Goal: Task Accomplishment & Management: Complete application form

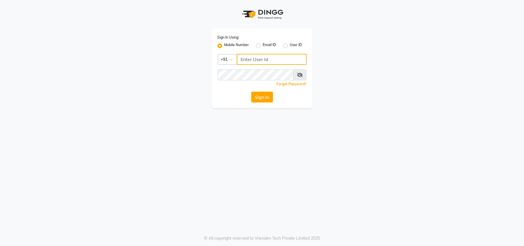
drag, startPoint x: 0, startPoint y: 0, endPoint x: 253, endPoint y: 57, distance: 259.7
click at [253, 57] on input "Username" at bounding box center [272, 59] width 70 height 11
type input "9209647270"
click at [265, 96] on button "Sign In" at bounding box center [262, 96] width 22 height 11
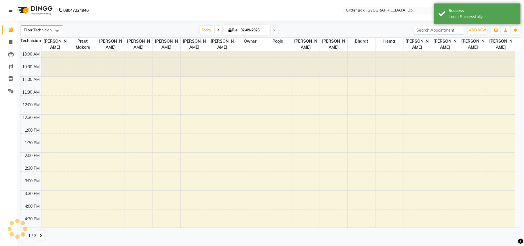
click at [7, 26] on link "Calendar" at bounding box center [9, 29] width 14 height 9
click at [12, 31] on icon at bounding box center [11, 29] width 4 height 4
click at [12, 39] on span at bounding box center [11, 42] width 10 height 7
select select "service"
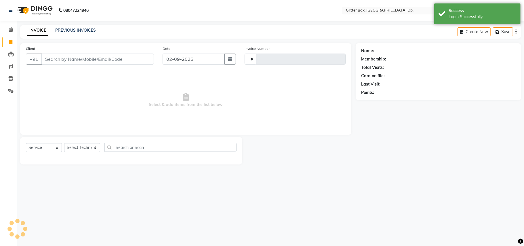
type input "1809"
select select "5563"
click at [182, 60] on input "02-09-2025" at bounding box center [193, 58] width 62 height 11
select select "9"
select select "2025"
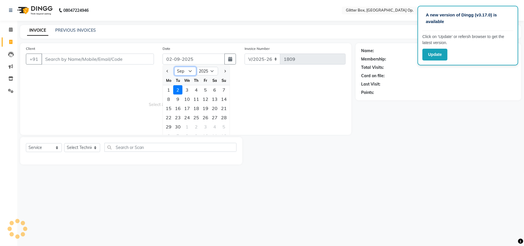
click at [184, 72] on select "Jan Feb Mar Apr May Jun [DATE] Aug Sep Oct Nov Dec" at bounding box center [185, 71] width 22 height 9
select select "8"
click at [174, 67] on select "Jan Feb Mar Apr May Jun [DATE] Aug Sep Oct Nov Dec" at bounding box center [185, 71] width 22 height 9
click at [187, 117] on div "20" at bounding box center [186, 117] width 9 height 9
type input "20-08-2025"
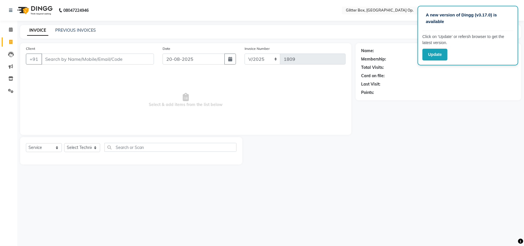
drag, startPoint x: 162, startPoint y: 116, endPoint x: 139, endPoint y: 102, distance: 27.6
click at [162, 116] on span "Select & add items from the list below" at bounding box center [186, 100] width 320 height 58
click at [131, 59] on input "Client" at bounding box center [97, 58] width 112 height 11
click at [177, 56] on input "20-08-2025" at bounding box center [193, 58] width 62 height 11
select select "8"
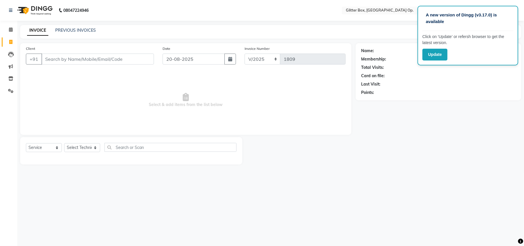
select select "2025"
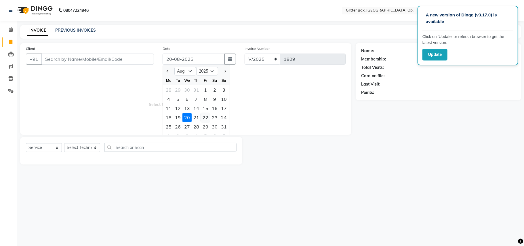
click at [204, 113] on div "22" at bounding box center [205, 117] width 9 height 9
type input "[DATE]"
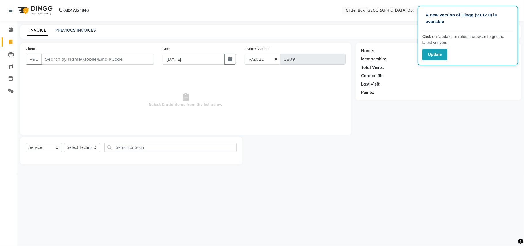
click at [179, 107] on span "Select & add items from the list below" at bounding box center [186, 100] width 320 height 58
click at [130, 59] on input "Client" at bounding box center [97, 58] width 112 height 11
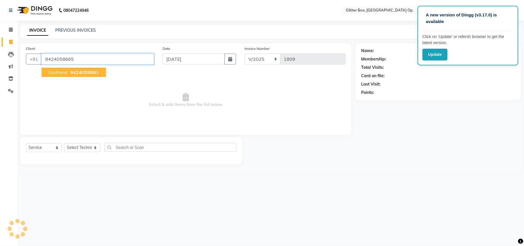
type input "9424058665"
click at [80, 72] on span "942405866" at bounding box center [83, 72] width 26 height 6
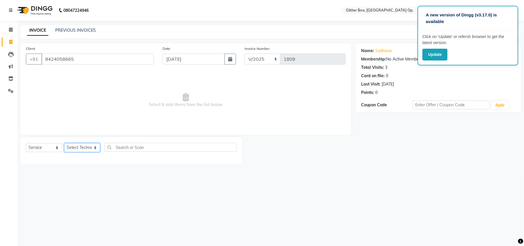
click at [84, 145] on select "Select Technician [PERSON_NAME] [PERSON_NAME] [PERSON_NAME] [PERSON_NAME] [PERS…" at bounding box center [82, 147] width 36 height 9
select select "49168"
click at [64, 143] on select "Select Technician [PERSON_NAME] [PERSON_NAME] [PERSON_NAME] [PERSON_NAME] [PERS…" at bounding box center [82, 147] width 36 height 9
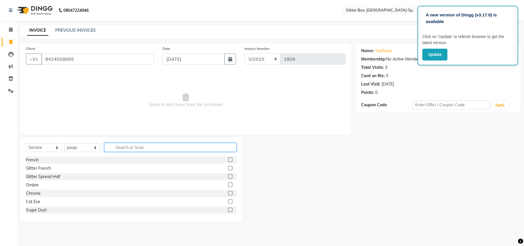
click at [129, 149] on input "text" at bounding box center [170, 147] width 132 height 9
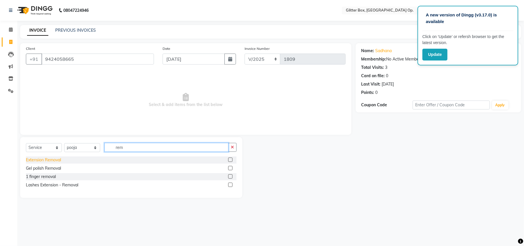
type input "rem"
click at [58, 159] on div "Extension Removal" at bounding box center [43, 160] width 35 height 6
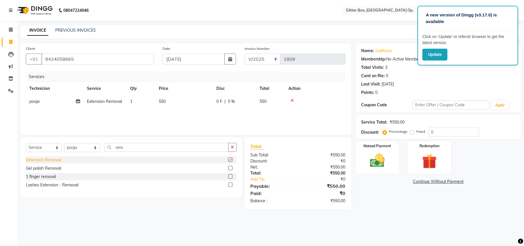
checkbox input "false"
click at [381, 161] on img at bounding box center [377, 161] width 25 height 18
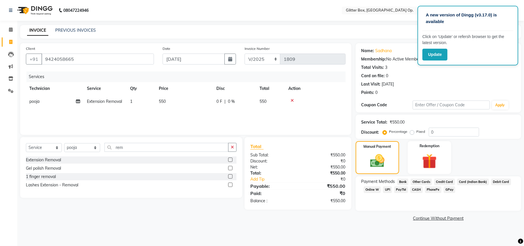
click at [419, 191] on span "CASH" at bounding box center [416, 189] width 12 height 7
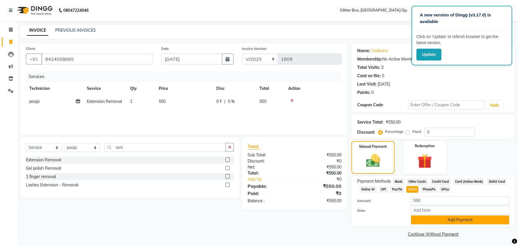
click at [431, 217] on button "Add Payment" at bounding box center [460, 219] width 98 height 9
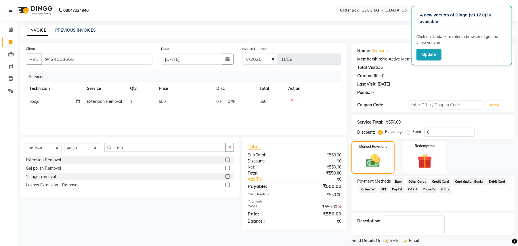
scroll to position [18, 0]
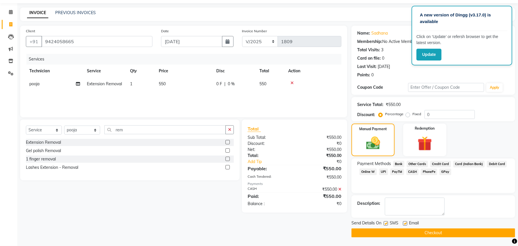
click at [426, 235] on button "Checkout" at bounding box center [433, 232] width 164 height 9
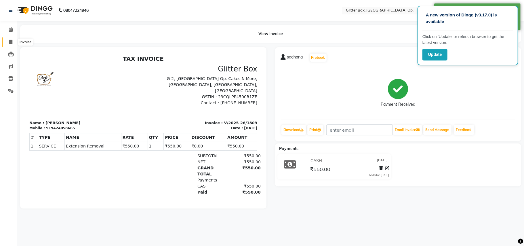
click at [7, 41] on span at bounding box center [11, 42] width 10 height 7
select select "5563"
select select "service"
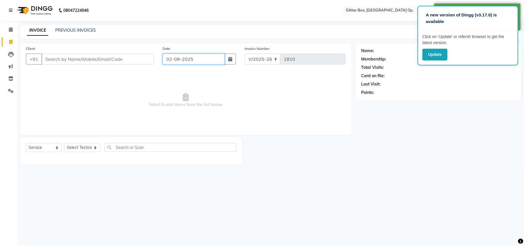
click at [184, 54] on input "02-09-2025" at bounding box center [193, 58] width 62 height 11
select select "9"
select select "2025"
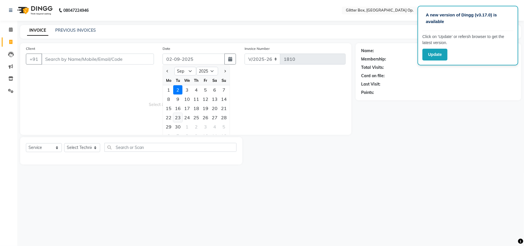
click at [176, 118] on div "23" at bounding box center [177, 117] width 9 height 9
type input "[DATE]"
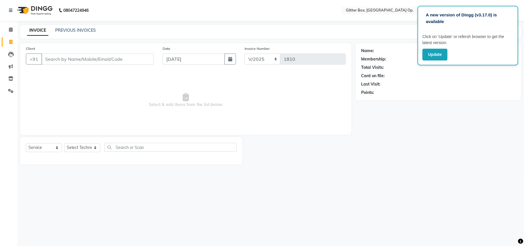
click at [129, 98] on span "Select & add items from the list below" at bounding box center [186, 100] width 320 height 58
click at [115, 57] on input "Client" at bounding box center [97, 58] width 112 height 11
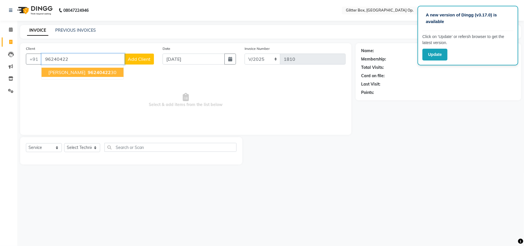
click at [103, 73] on span "96240422" at bounding box center [99, 72] width 23 height 6
type input "9624042230"
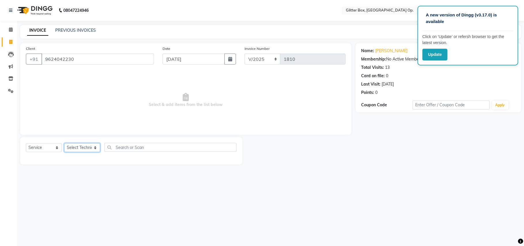
click at [76, 150] on select "Select Technician [PERSON_NAME] [PERSON_NAME] [PERSON_NAME] [PERSON_NAME] [PERS…" at bounding box center [82, 147] width 36 height 9
select select "49168"
click at [64, 143] on select "Select Technician [PERSON_NAME] [PERSON_NAME] [PERSON_NAME] [PERSON_NAME] [PERS…" at bounding box center [82, 147] width 36 height 9
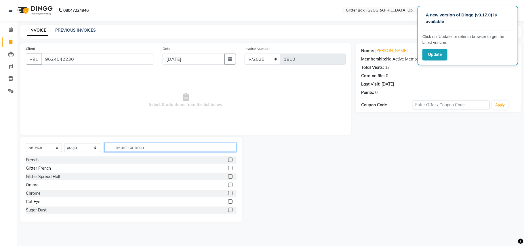
click at [119, 145] on input "text" at bounding box center [170, 147] width 132 height 9
type input "pedi"
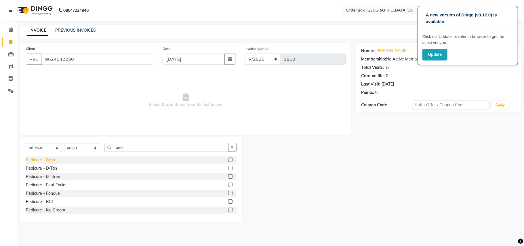
click at [44, 158] on div "Pedicure - Basic" at bounding box center [41, 160] width 30 height 6
checkbox input "false"
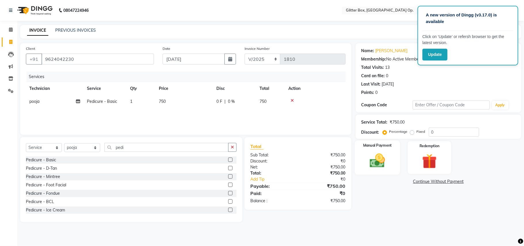
click at [387, 163] on img at bounding box center [377, 161] width 25 height 18
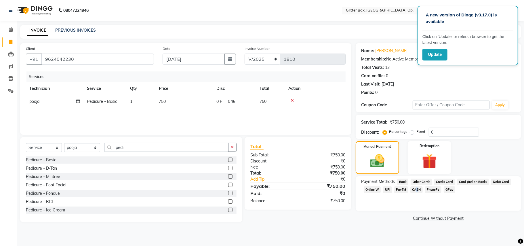
click at [415, 189] on span "CASH" at bounding box center [416, 189] width 12 height 7
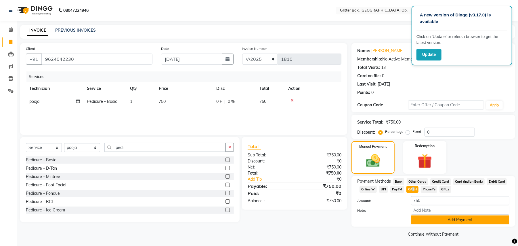
click at [422, 220] on button "Add Payment" at bounding box center [460, 219] width 98 height 9
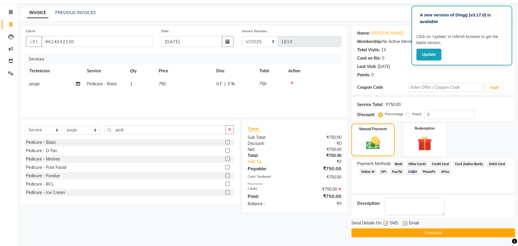
scroll to position [18, 0]
click at [422, 230] on button "Checkout" at bounding box center [433, 232] width 164 height 9
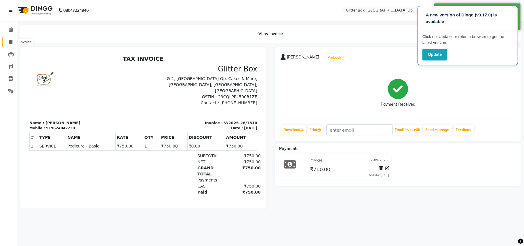
click at [9, 43] on icon at bounding box center [10, 42] width 3 height 4
select select "5563"
select select "service"
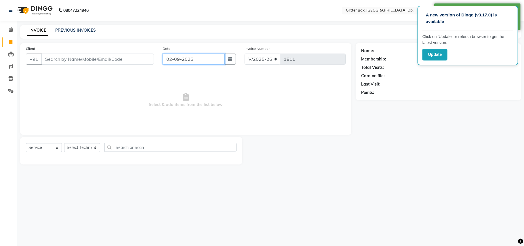
click at [188, 57] on input "02-09-2025" at bounding box center [193, 58] width 62 height 11
select select "9"
select select "2025"
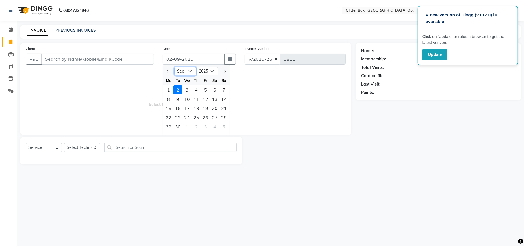
click at [185, 69] on select "Jan Feb Mar Apr May Jun [DATE] Aug Sep Oct Nov Dec" at bounding box center [185, 71] width 22 height 9
select select "8"
click at [174, 67] on select "Jan Feb Mar Apr May Jun [DATE] Aug Sep Oct Nov Dec" at bounding box center [185, 71] width 22 height 9
click at [212, 115] on div "23" at bounding box center [214, 117] width 9 height 9
type input "23-08-2025"
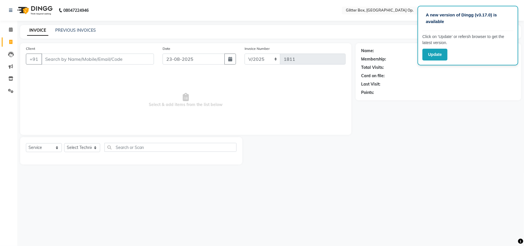
click at [81, 83] on span "Select & add items from the list below" at bounding box center [186, 100] width 320 height 58
click at [91, 58] on input "Client" at bounding box center [97, 58] width 112 height 11
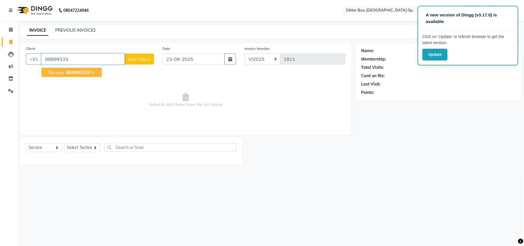
click at [86, 72] on span "88899333" at bounding box center [77, 72] width 23 height 6
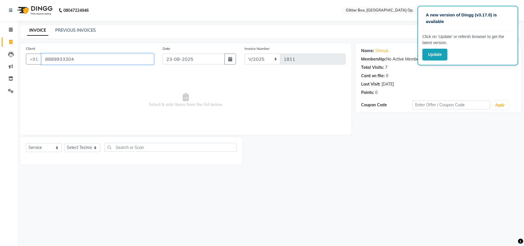
click at [125, 59] on input "8889933304" at bounding box center [97, 58] width 112 height 11
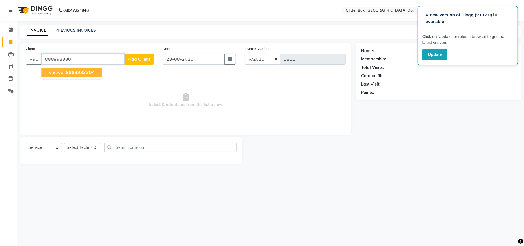
click at [92, 69] on ngb-highlight "888993330 4" at bounding box center [80, 72] width 30 height 6
type input "8889933304"
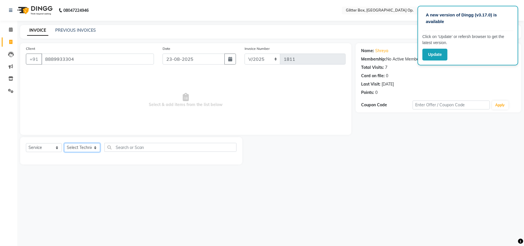
click at [93, 145] on select "Select Technician [PERSON_NAME] [PERSON_NAME] [PERSON_NAME] [PERSON_NAME] [PERS…" at bounding box center [82, 147] width 36 height 9
select select "44392"
click at [64, 143] on select "Select Technician [PERSON_NAME] [PERSON_NAME] [PERSON_NAME] [PERSON_NAME] [PERS…" at bounding box center [82, 147] width 36 height 9
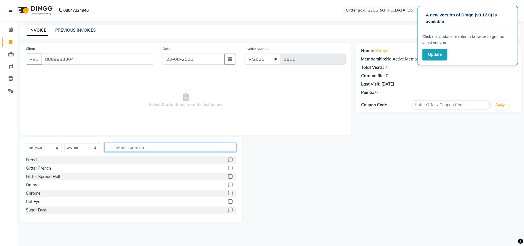
click at [149, 146] on input "text" at bounding box center [170, 147] width 132 height 9
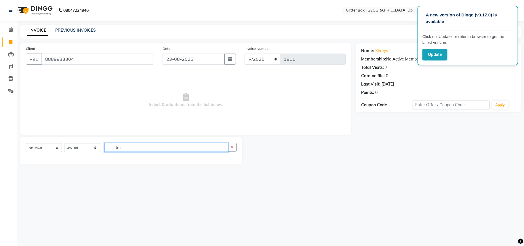
type input "t"
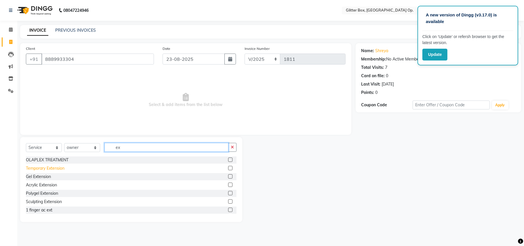
type input "ex"
click at [58, 169] on div "Temporary Extension" at bounding box center [45, 168] width 39 height 6
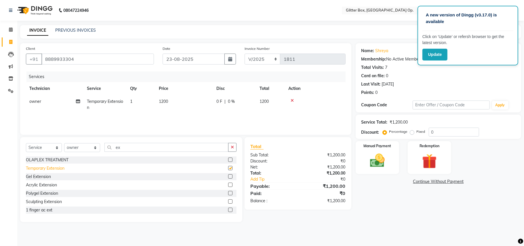
checkbox input "false"
click at [146, 145] on input "ex" at bounding box center [166, 147] width 124 height 9
type input "e"
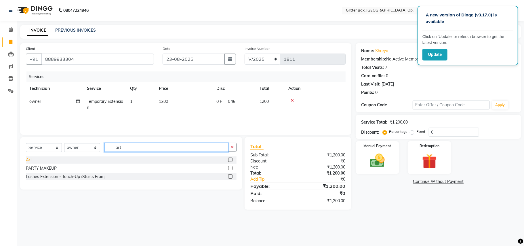
type input "art"
click at [32, 160] on div "Art" at bounding box center [29, 160] width 6 height 6
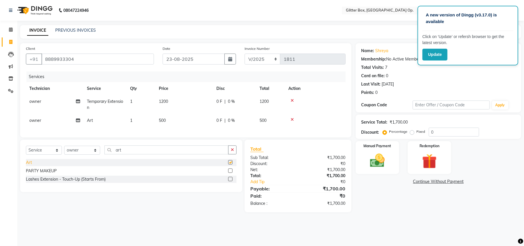
checkbox input "false"
click at [171, 120] on td "500" at bounding box center [184, 120] width 58 height 13
select select "44392"
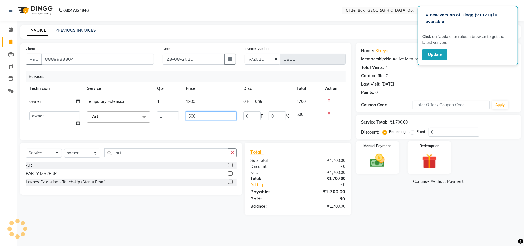
click at [219, 118] on input "500" at bounding box center [211, 115] width 51 height 9
type input "5"
type input "1100"
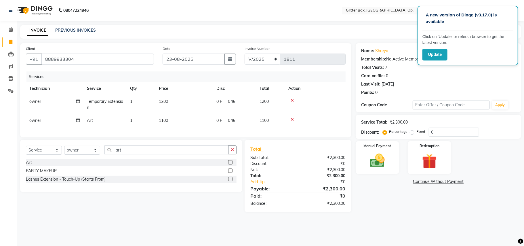
click at [188, 131] on div "Services Technician Service Qty Price Disc Total Action owner Temporary Extensi…" at bounding box center [186, 101] width 320 height 60
click at [381, 158] on img at bounding box center [377, 161] width 25 height 18
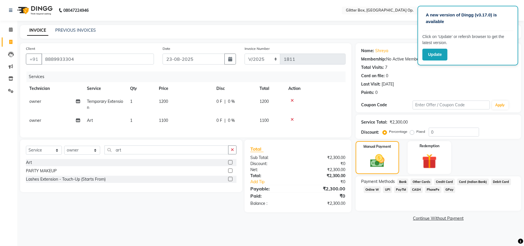
click at [418, 189] on span "CASH" at bounding box center [416, 189] width 12 height 7
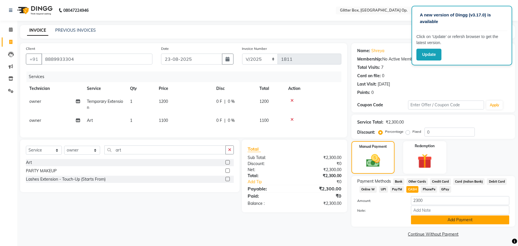
click at [467, 222] on button "Add Payment" at bounding box center [460, 219] width 98 height 9
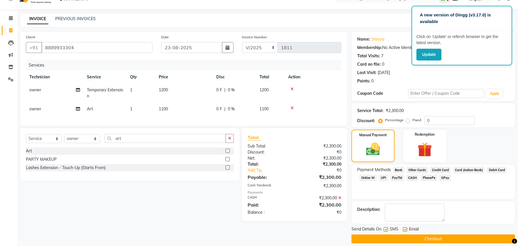
scroll to position [18, 0]
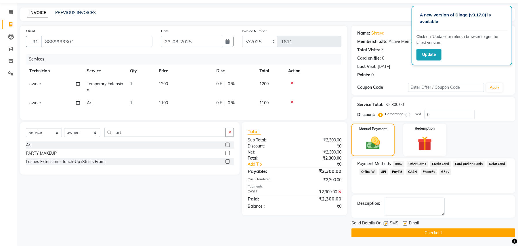
click at [450, 233] on button "Checkout" at bounding box center [433, 232] width 164 height 9
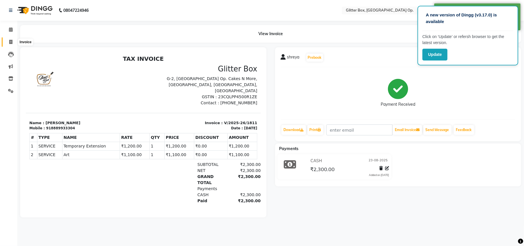
click at [12, 41] on icon at bounding box center [10, 42] width 3 height 4
select select "5563"
select select "service"
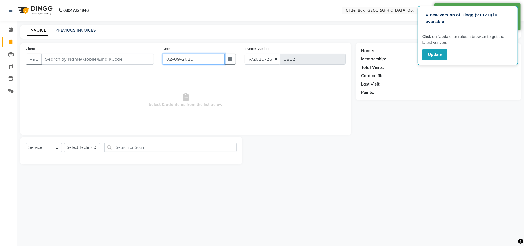
click at [201, 62] on input "02-09-2025" at bounding box center [193, 58] width 62 height 11
select select "9"
select select "2025"
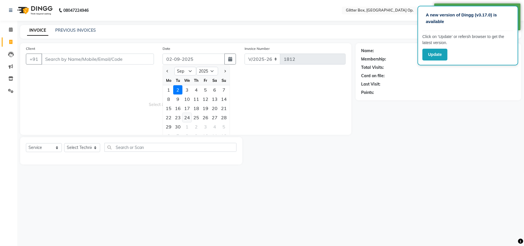
click at [184, 116] on div "24" at bounding box center [186, 117] width 9 height 9
type input "[DATE]"
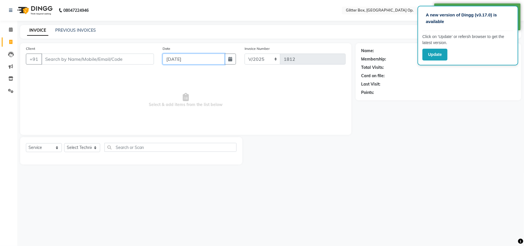
click at [182, 57] on input "[DATE]" at bounding box center [193, 58] width 62 height 11
select select "9"
select select "2025"
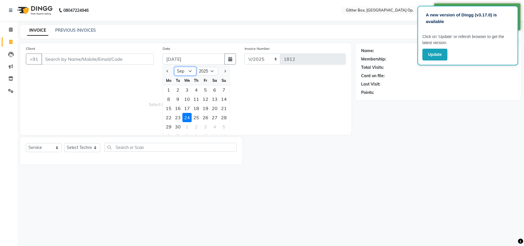
click at [186, 71] on select "Jan Feb Mar Apr May Jun [DATE] Aug Sep Oct Nov Dec" at bounding box center [185, 71] width 22 height 9
select select "7"
click at [174, 67] on select "Jan Feb Mar Apr May Jun [DATE] Aug Sep Oct Nov Dec" at bounding box center [185, 71] width 22 height 9
click at [49, 92] on span "Select & add items from the list below" at bounding box center [186, 100] width 320 height 58
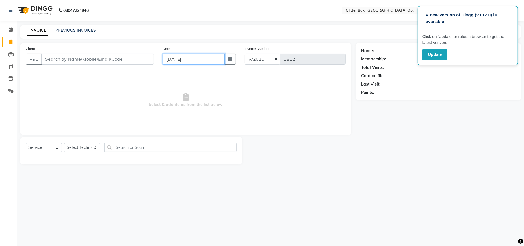
click at [188, 59] on input "[DATE]" at bounding box center [193, 58] width 62 height 11
select select "9"
select select "2025"
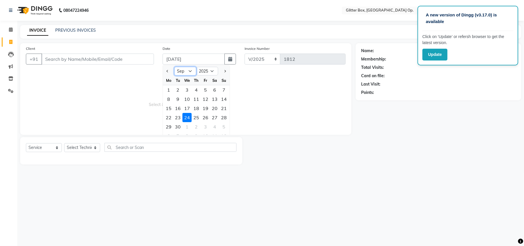
click at [188, 71] on select "Jan Feb Mar Apr May Jun [DATE] Aug Sep Oct Nov Dec" at bounding box center [185, 71] width 22 height 9
select select "8"
click at [174, 67] on select "Jan Feb Mar Apr May Jun [DATE] Aug Sep Oct Nov Dec" at bounding box center [185, 71] width 22 height 9
click at [116, 109] on span "Select & add items from the list below" at bounding box center [186, 100] width 320 height 58
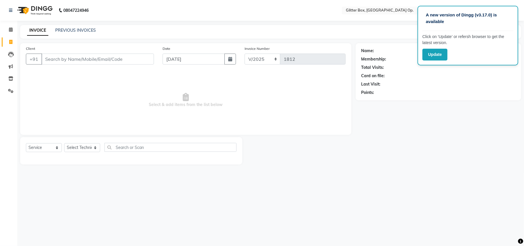
click at [117, 109] on span "Select & add items from the list below" at bounding box center [186, 100] width 320 height 58
click at [177, 60] on input "[DATE]" at bounding box center [193, 58] width 62 height 11
select select "9"
select select "2025"
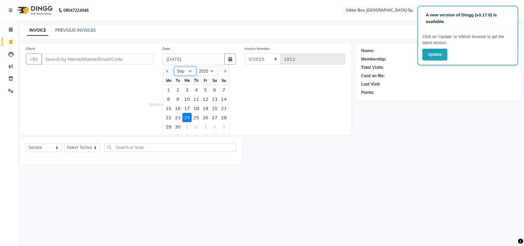
click at [184, 72] on select "Jan Feb Mar Apr May Jun [DATE] Aug Sep Oct Nov Dec" at bounding box center [185, 71] width 22 height 9
select select "8"
click at [174, 67] on select "Jan Feb Mar Apr May Jun [DATE] Aug Sep Oct Nov Dec" at bounding box center [185, 71] width 22 height 9
click at [100, 90] on span "Select & add items from the list below" at bounding box center [186, 100] width 320 height 58
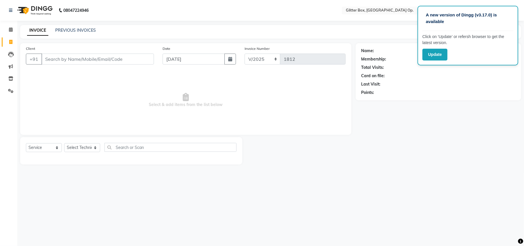
click at [101, 90] on span "Select & add items from the list below" at bounding box center [186, 100] width 320 height 58
click at [175, 60] on input "[DATE]" at bounding box center [193, 58] width 62 height 11
select select "9"
select select "2025"
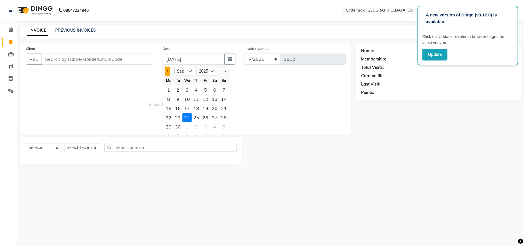
click at [167, 70] on span "Previous month" at bounding box center [168, 71] width 2 height 2
select select "8"
click at [86, 96] on span "Select & add items from the list below" at bounding box center [186, 100] width 320 height 58
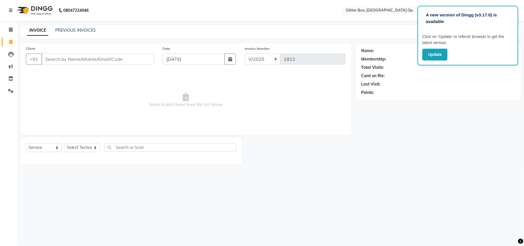
click at [86, 96] on span "Select & add items from the list below" at bounding box center [186, 100] width 320 height 58
click at [177, 74] on span "Select & add items from the list below" at bounding box center [186, 100] width 320 height 58
click at [107, 58] on input "Client" at bounding box center [97, 58] width 112 height 11
click at [198, 57] on input "[DATE]" at bounding box center [193, 58] width 62 height 11
select select "9"
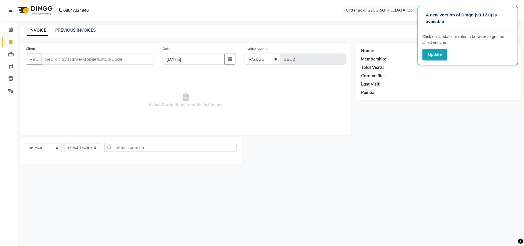
select select "2025"
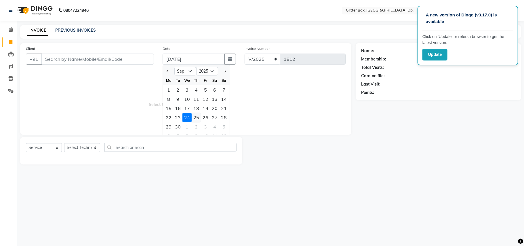
click at [197, 116] on div "25" at bounding box center [196, 117] width 9 height 9
type input "[DATE]"
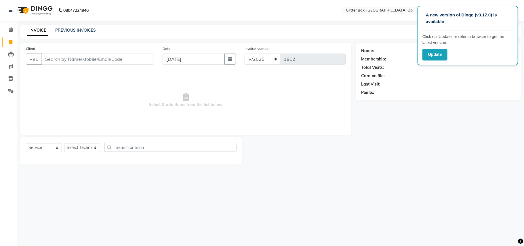
click at [141, 102] on span "Select & add items from the list below" at bounding box center [186, 100] width 320 height 58
click at [131, 56] on input "Client" at bounding box center [97, 58] width 112 height 11
click at [196, 60] on input "[DATE]" at bounding box center [193, 58] width 62 height 11
select select "9"
select select "2025"
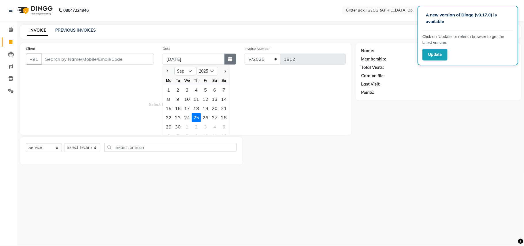
click at [229, 62] on button "button" at bounding box center [230, 58] width 12 height 11
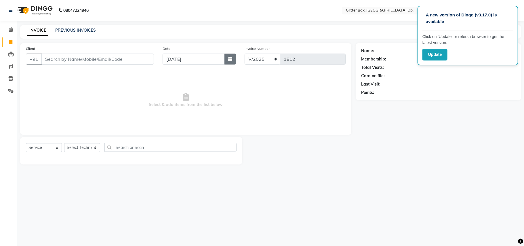
click at [229, 62] on button "button" at bounding box center [230, 58] width 12 height 11
select select "9"
select select "2025"
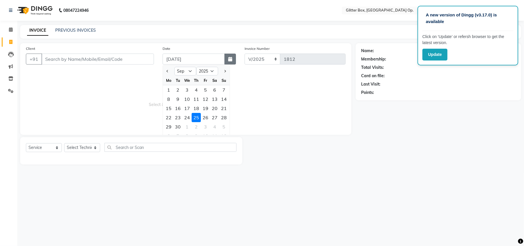
click at [229, 62] on button "button" at bounding box center [230, 58] width 12 height 11
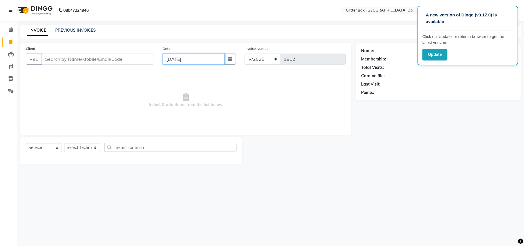
click at [199, 62] on input "[DATE]" at bounding box center [193, 58] width 62 height 11
select select "9"
select select "2025"
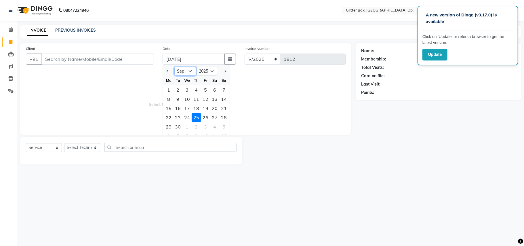
click at [180, 72] on select "Jan Feb Mar Apr May Jun [DATE] Aug Sep Oct Nov Dec" at bounding box center [185, 71] width 22 height 9
select select "8"
click at [174, 67] on select "Jan Feb Mar Apr May Jun [DATE] Aug Sep Oct Nov Dec" at bounding box center [185, 71] width 22 height 9
click at [102, 116] on span "Select & add items from the list below" at bounding box center [186, 100] width 320 height 58
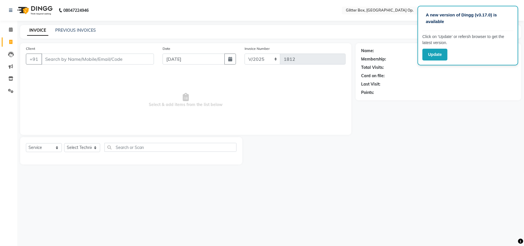
click at [102, 116] on span "Select & add items from the list below" at bounding box center [186, 100] width 320 height 58
click at [136, 56] on input "Client" at bounding box center [97, 58] width 112 height 11
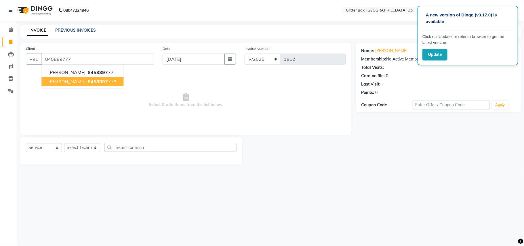
click at [110, 79] on button "[PERSON_NAME] 8458897 773" at bounding box center [82, 81] width 82 height 9
type input "8458897773"
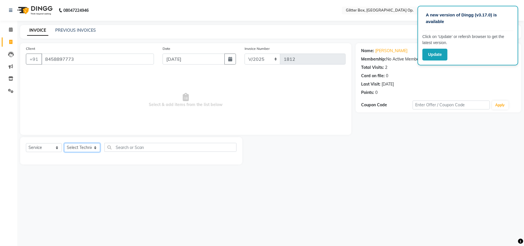
click at [83, 150] on select "Select Technician [PERSON_NAME] [PERSON_NAME] [PERSON_NAME] [PERSON_NAME] [PERS…" at bounding box center [82, 147] width 36 height 9
select select "44392"
click at [64, 143] on select "Select Technician [PERSON_NAME] [PERSON_NAME] [PERSON_NAME] [PERSON_NAME] [PERS…" at bounding box center [82, 147] width 36 height 9
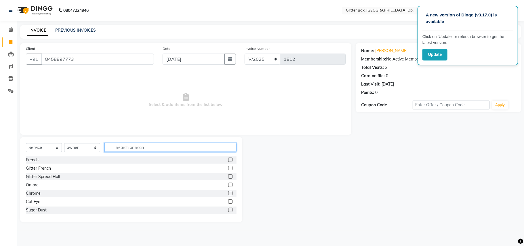
click at [150, 146] on input "text" at bounding box center [170, 147] width 132 height 9
type input "po"
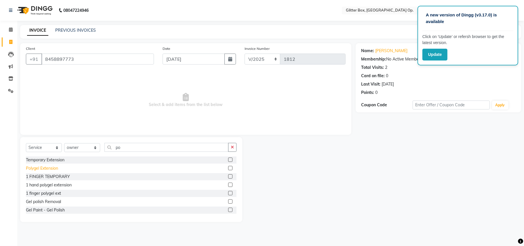
click at [52, 166] on div "Polygel Extension" at bounding box center [42, 168] width 32 height 6
checkbox input "false"
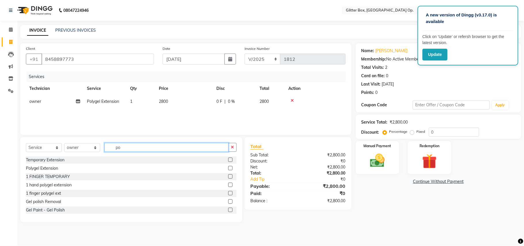
click at [143, 148] on input "po" at bounding box center [166, 147] width 124 height 9
type input "p"
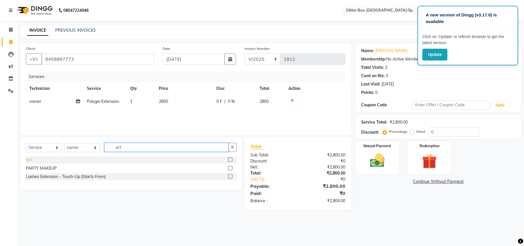
type input "art"
click at [28, 159] on div "Art" at bounding box center [29, 160] width 6 height 6
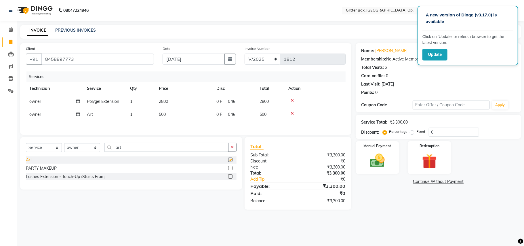
checkbox input "false"
click at [171, 112] on td "500" at bounding box center [184, 114] width 58 height 13
select select "44392"
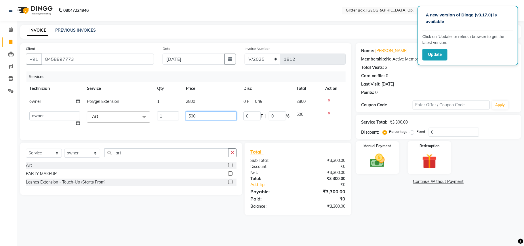
click at [214, 114] on input "500" at bounding box center [211, 115] width 51 height 9
type input "5"
type input "200"
click at [196, 126] on div "Services Technician Service Qty Price Disc Total Action owner Polygel Extension…" at bounding box center [186, 102] width 320 height 63
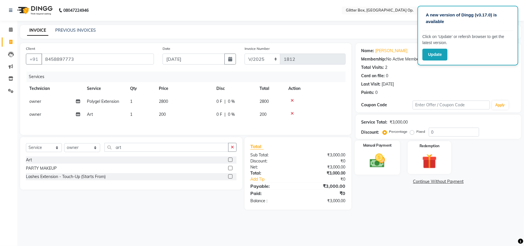
click at [383, 155] on img at bounding box center [377, 161] width 25 height 18
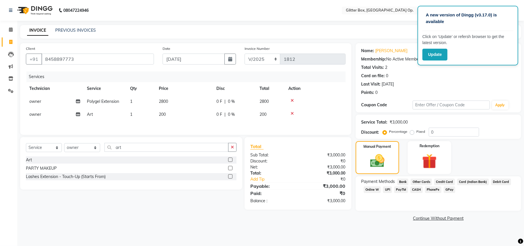
click at [385, 190] on span "UPI" at bounding box center [387, 189] width 9 height 7
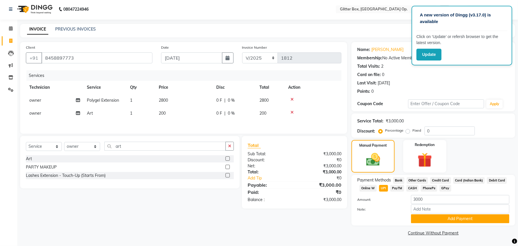
scroll to position [1, 0]
click at [423, 217] on button "Add Payment" at bounding box center [460, 218] width 98 height 9
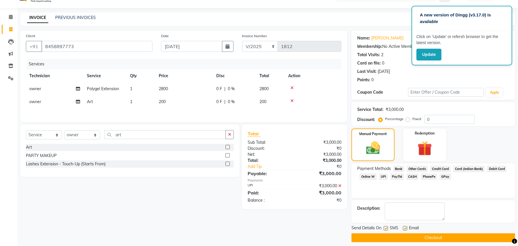
scroll to position [18, 0]
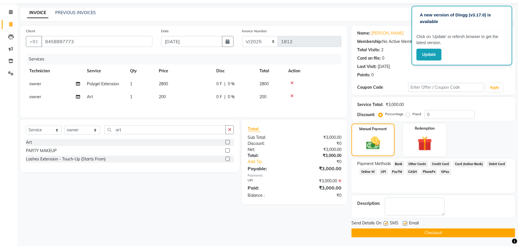
click at [387, 223] on label at bounding box center [386, 223] width 4 height 4
click at [387, 223] on input "checkbox" at bounding box center [386, 223] width 4 height 4
checkbox input "false"
click at [406, 223] on label at bounding box center [405, 223] width 4 height 4
click at [406, 223] on input "checkbox" at bounding box center [405, 223] width 4 height 4
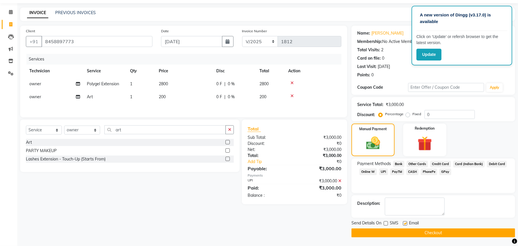
checkbox input "false"
click at [399, 234] on button "Checkout" at bounding box center [433, 232] width 164 height 9
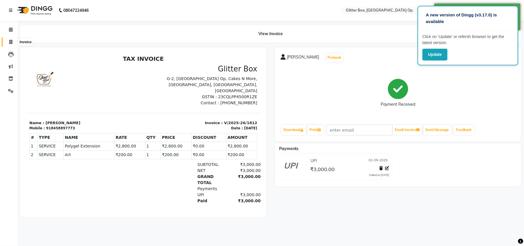
click at [6, 43] on span at bounding box center [11, 42] width 10 height 7
select select "5563"
select select "service"
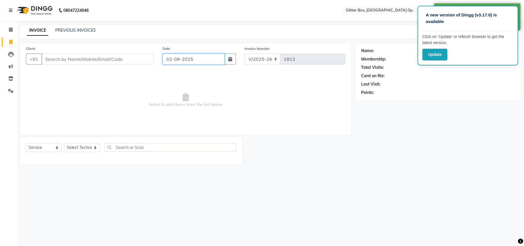
click at [192, 59] on input "02-09-2025" at bounding box center [193, 58] width 62 height 11
select select "9"
select select "2025"
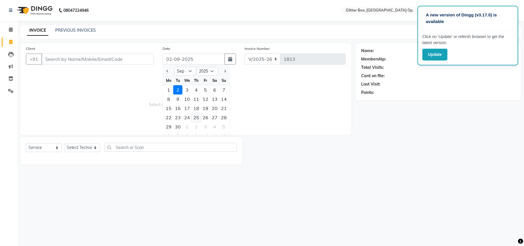
click at [198, 116] on div "25" at bounding box center [196, 117] width 9 height 9
type input "[DATE]"
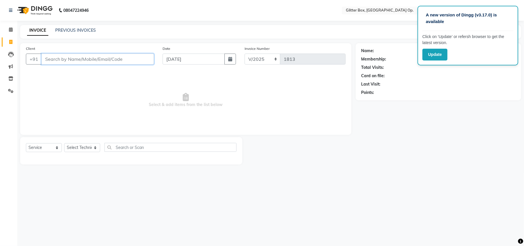
click at [90, 62] on input "Client" at bounding box center [97, 58] width 112 height 11
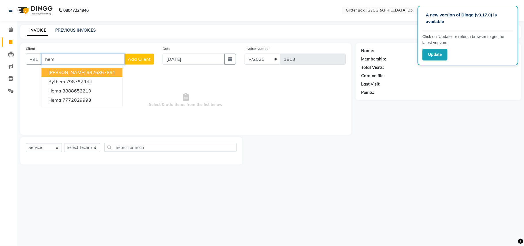
click at [87, 70] on ngb-highlight "9926367891" at bounding box center [101, 72] width 29 height 6
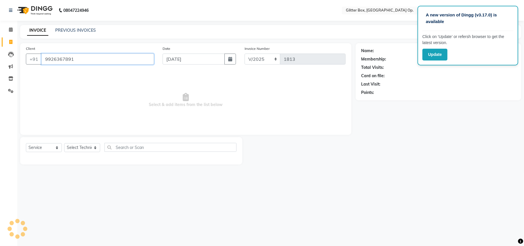
type input "9926367891"
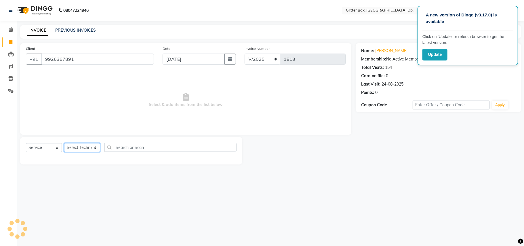
click at [72, 150] on select "Select Technician [PERSON_NAME] [PERSON_NAME] [PERSON_NAME] [PERSON_NAME] [PERS…" at bounding box center [82, 147] width 36 height 9
select select "44392"
click at [64, 143] on select "Select Technician [PERSON_NAME] [PERSON_NAME] [PERSON_NAME] [PERSON_NAME] [PERS…" at bounding box center [82, 147] width 36 height 9
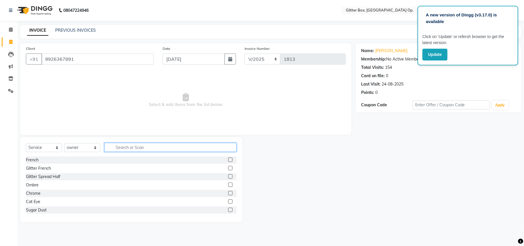
click at [122, 146] on input "text" at bounding box center [170, 147] width 132 height 9
type input "tem"
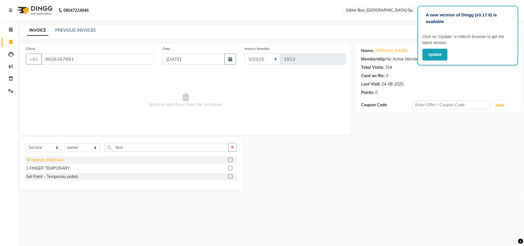
click at [54, 160] on div "Temporary Extension" at bounding box center [45, 160] width 39 height 6
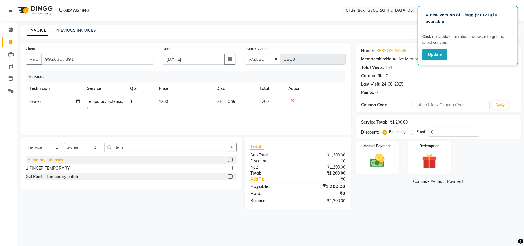
click at [59, 162] on div "Temporary Extension" at bounding box center [45, 160] width 39 height 6
checkbox input "false"
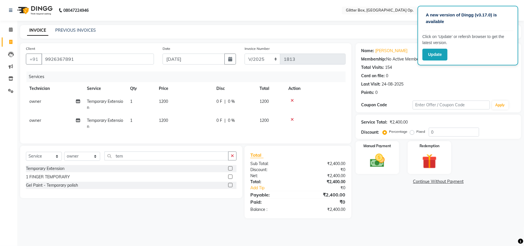
click at [290, 118] on icon at bounding box center [291, 119] width 3 height 4
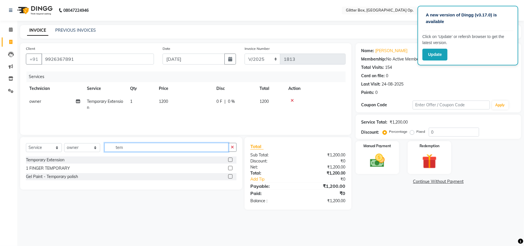
click at [142, 150] on input "tem" at bounding box center [166, 147] width 124 height 9
type input "t"
type input "cat"
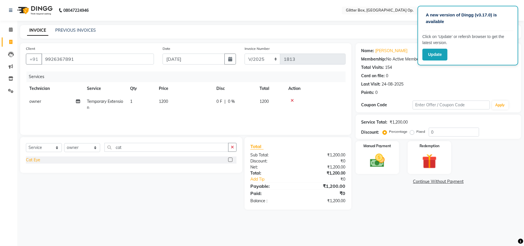
click at [33, 160] on div "Cat Eye" at bounding box center [33, 160] width 14 height 6
checkbox input "false"
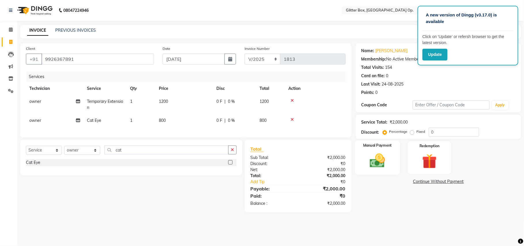
click at [375, 159] on img at bounding box center [377, 161] width 25 height 18
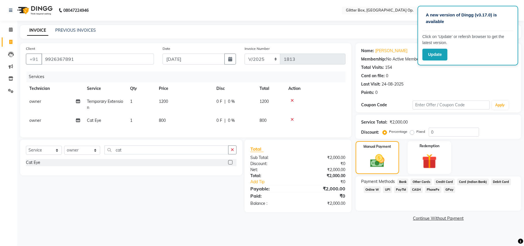
click at [417, 191] on span "CASH" at bounding box center [416, 189] width 12 height 7
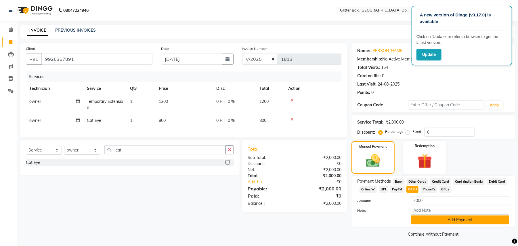
click at [433, 220] on button "Add Payment" at bounding box center [460, 219] width 98 height 9
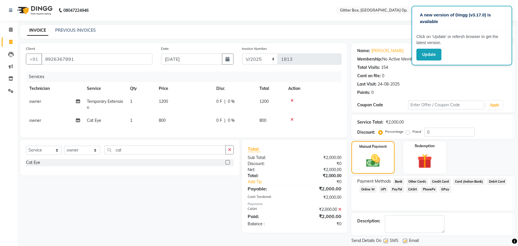
scroll to position [18, 0]
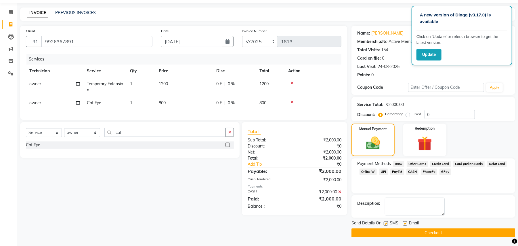
click at [404, 223] on label at bounding box center [405, 223] width 4 height 4
click at [404, 223] on input "checkbox" at bounding box center [405, 223] width 4 height 4
checkbox input "false"
click at [385, 223] on label at bounding box center [386, 223] width 4 height 4
click at [385, 223] on input "checkbox" at bounding box center [386, 223] width 4 height 4
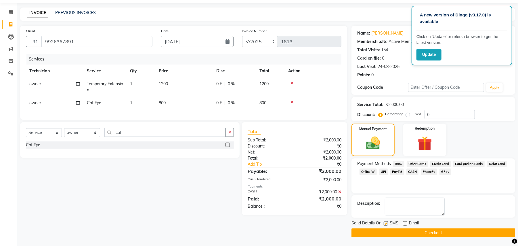
checkbox input "false"
click at [381, 236] on button "Checkout" at bounding box center [433, 232] width 164 height 9
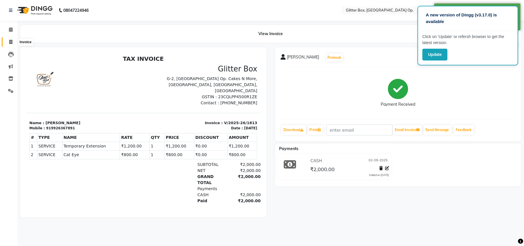
click at [8, 40] on span at bounding box center [11, 42] width 10 height 7
select select "5563"
select select "service"
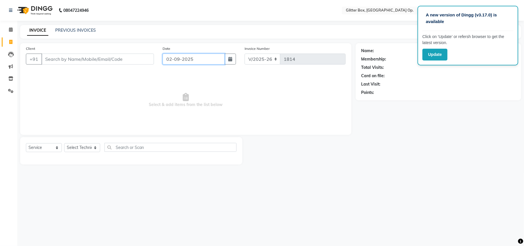
click at [217, 59] on input "02-09-2025" at bounding box center [193, 58] width 62 height 11
select select "9"
select select "2025"
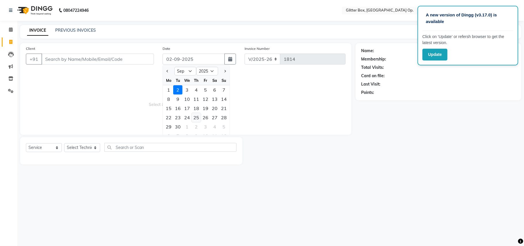
click at [199, 117] on div "25" at bounding box center [196, 117] width 9 height 9
type input "[DATE]"
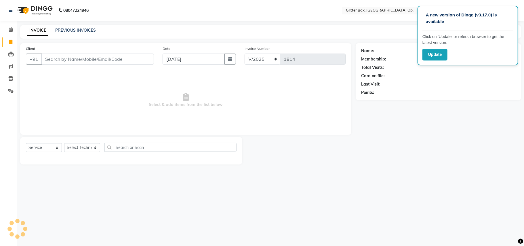
click at [70, 68] on div "Client +91" at bounding box center [90, 57] width 137 height 24
click at [83, 61] on input "Client" at bounding box center [97, 58] width 112 height 11
type input "7724046211"
click at [137, 62] on button "Add Client" at bounding box center [139, 58] width 30 height 11
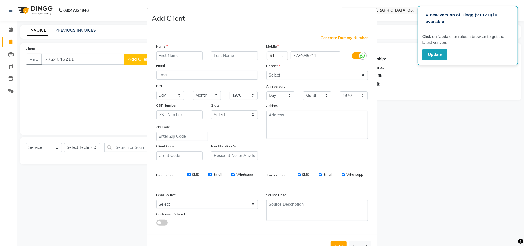
click at [169, 51] on input "text" at bounding box center [179, 55] width 47 height 9
click at [172, 57] on input "text" at bounding box center [179, 55] width 47 height 9
type input "sakshi"
click at [311, 73] on select "Select [DEMOGRAPHIC_DATA] [DEMOGRAPHIC_DATA] Other Prefer Not To Say" at bounding box center [317, 75] width 102 height 9
select select "[DEMOGRAPHIC_DATA]"
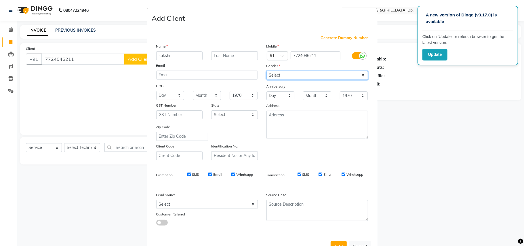
click at [266, 71] on select "Select [DEMOGRAPHIC_DATA] [DEMOGRAPHIC_DATA] Other Prefer Not To Say" at bounding box center [317, 75] width 102 height 9
click at [330, 244] on button "Add" at bounding box center [338, 246] width 16 height 10
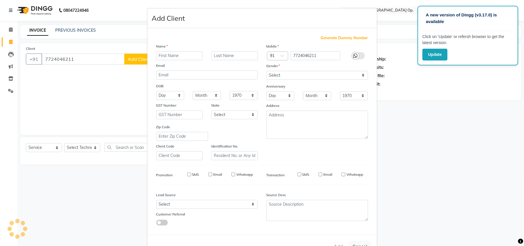
select select
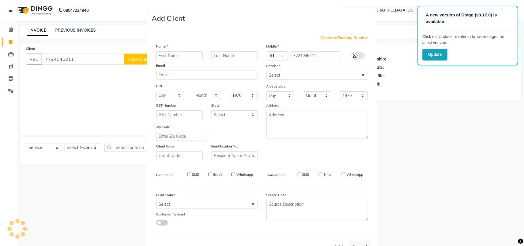
select select
checkbox input "false"
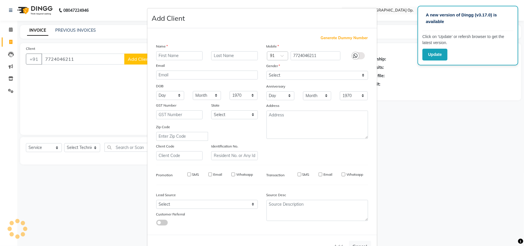
checkbox input "false"
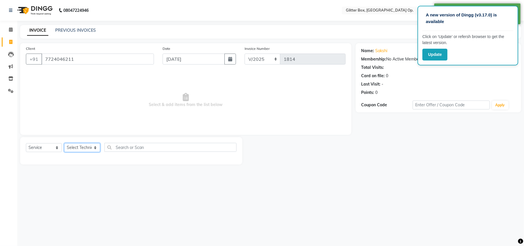
click at [87, 145] on select "Select Technician [PERSON_NAME] [PERSON_NAME] [PERSON_NAME] [PERSON_NAME] [PERS…" at bounding box center [82, 147] width 36 height 9
select select "38142"
click at [64, 143] on select "Select Technician [PERSON_NAME] [PERSON_NAME] [PERSON_NAME] [PERSON_NAME] [PERS…" at bounding box center [82, 147] width 36 height 9
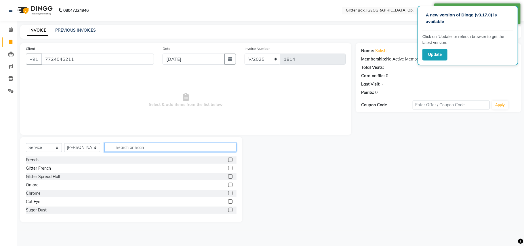
click at [126, 146] on input "text" at bounding box center [170, 147] width 132 height 9
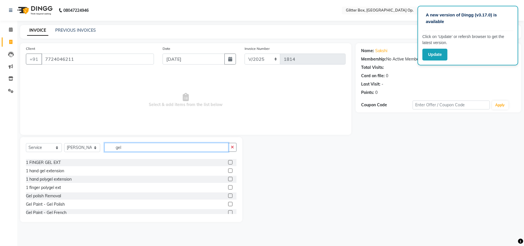
scroll to position [38, 0]
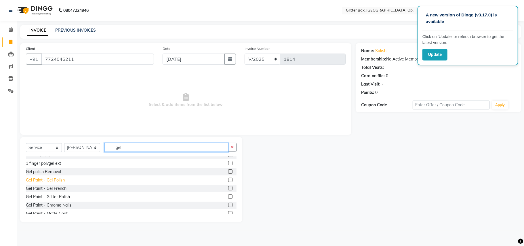
type input "gel"
click at [44, 180] on div "Gel Paint - Gel Polish" at bounding box center [45, 180] width 39 height 6
checkbox input "false"
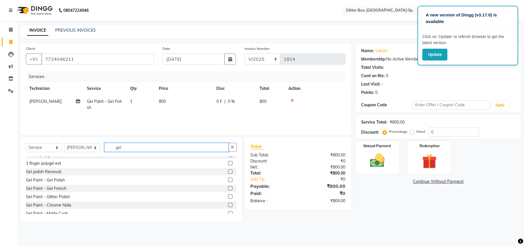
click at [133, 144] on input "gel" at bounding box center [166, 147] width 124 height 9
type input "g"
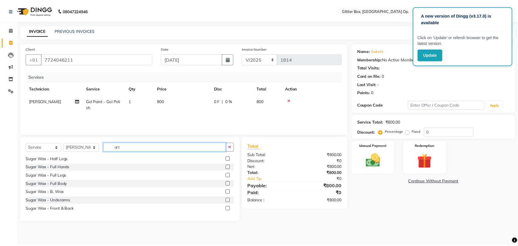
scroll to position [0, 0]
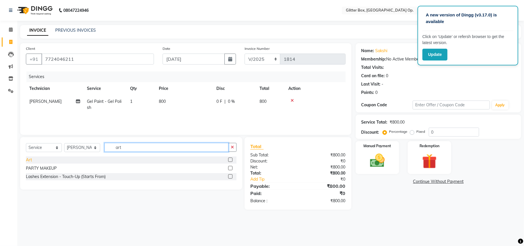
type input "art"
click at [29, 157] on div "Art" at bounding box center [29, 160] width 6 height 6
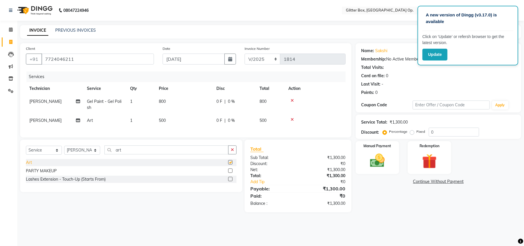
checkbox input "false"
click at [182, 113] on td "800" at bounding box center [184, 104] width 58 height 19
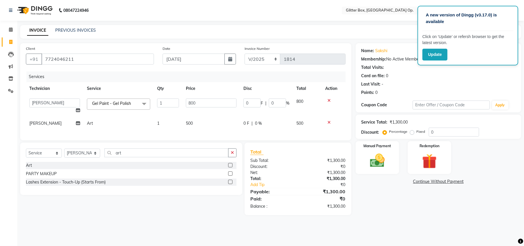
click at [216, 119] on td "500" at bounding box center [211, 123] width 58 height 13
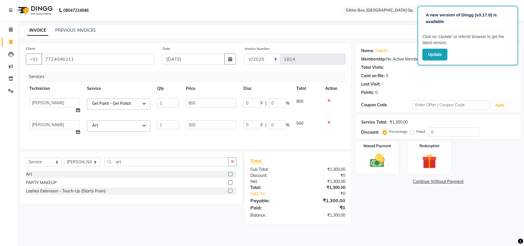
click at [216, 119] on td "500" at bounding box center [211, 128] width 58 height 22
click at [216, 126] on input "500" at bounding box center [211, 124] width 51 height 9
type input "5"
type input "600"
click at [213, 138] on div "Services Technician Service Qty Price Disc Total Action [PERSON_NAME] [PERSON_N…" at bounding box center [186, 107] width 320 height 72
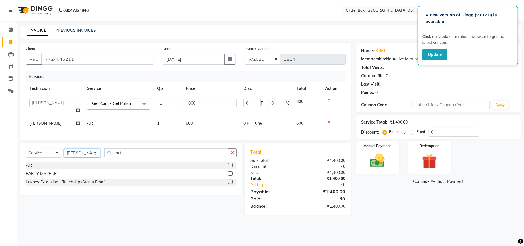
click at [94, 157] on select "Select Technician [PERSON_NAME] [PERSON_NAME] [PERSON_NAME] [PERSON_NAME] [PERS…" at bounding box center [82, 152] width 36 height 9
select select "44392"
click at [64, 154] on select "Select Technician [PERSON_NAME] [PERSON_NAME] [PERSON_NAME] [PERSON_NAME] [PERS…" at bounding box center [82, 152] width 36 height 9
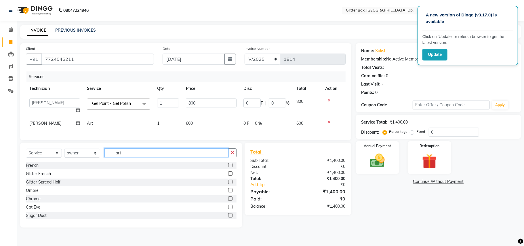
click at [136, 157] on input "art" at bounding box center [166, 152] width 124 height 9
type input "a"
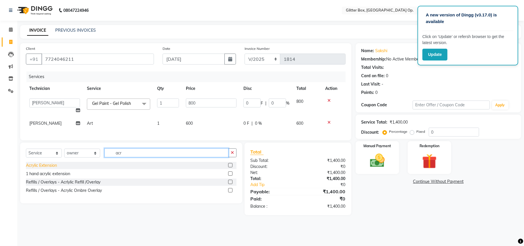
type input "acr"
click at [44, 168] on div "Acrylic Extension" at bounding box center [41, 165] width 31 height 6
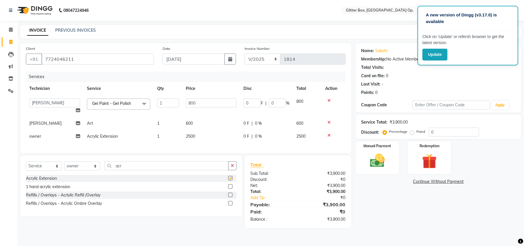
checkbox input "false"
click at [199, 170] on input "acr" at bounding box center [166, 165] width 124 height 9
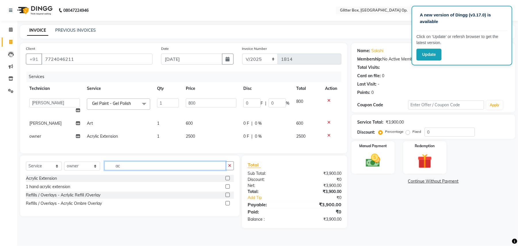
type input "a"
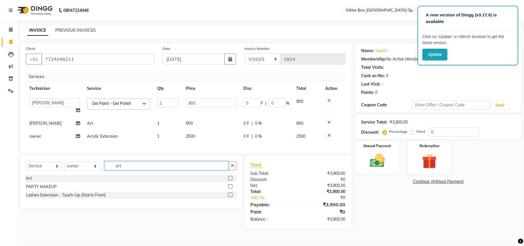
type input "art"
click at [32, 182] on div "Art" at bounding box center [131, 178] width 211 height 7
click at [29, 181] on div "Art" at bounding box center [29, 178] width 6 height 6
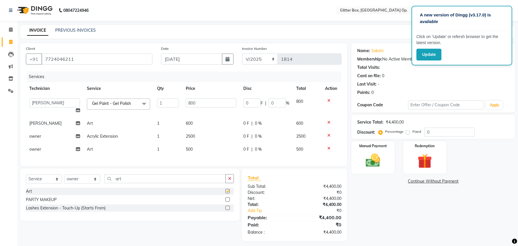
checkbox input "false"
click at [204, 149] on td "500" at bounding box center [211, 149] width 58 height 13
select select "44392"
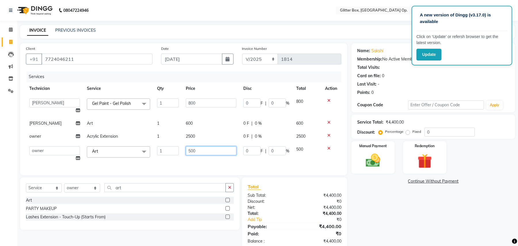
click at [220, 149] on input "500" at bounding box center [211, 150] width 51 height 9
type input "5"
type input "1020"
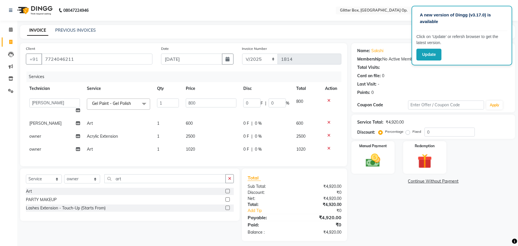
click at [218, 160] on div "Services Technician Service Qty Price Disc Total Action [PERSON_NAME] [PERSON_N…" at bounding box center [183, 115] width 315 height 89
click at [375, 156] on img at bounding box center [373, 161] width 25 height 18
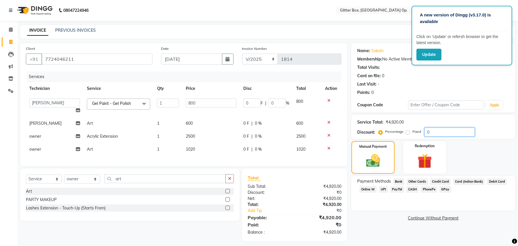
click at [458, 133] on input "0" at bounding box center [449, 131] width 50 height 9
type input "3"
type input "24"
type input "3"
type input "34"
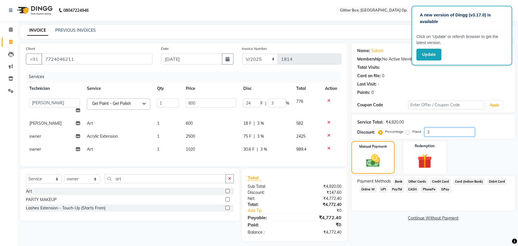
type input "272"
type input "34"
type input "100"
type input "800"
type input "100"
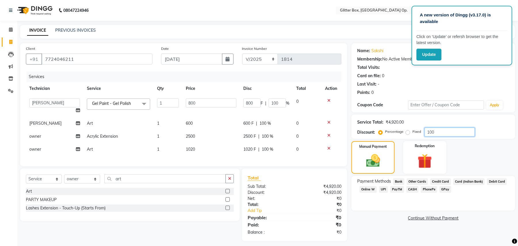
type input "10"
type input "80"
type input "10"
type input "1"
type input "8"
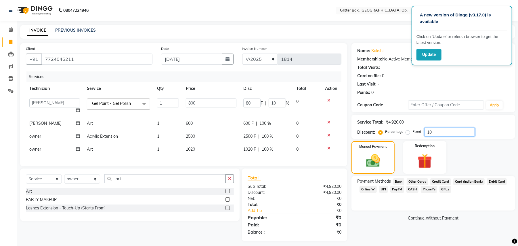
type input "1"
type input "0"
type input "3"
type input "24"
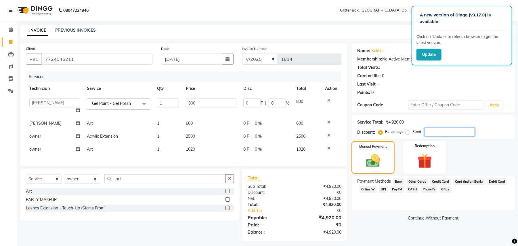
type input "3"
type input "34"
type input "272"
type input "34"
type input "100"
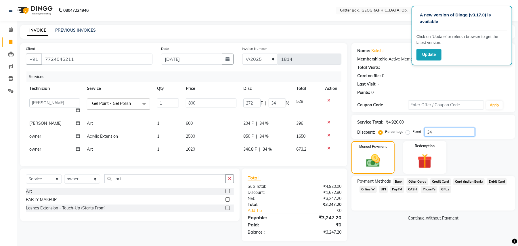
type input "800"
type input "100"
type input "10"
type input "80"
type input "10"
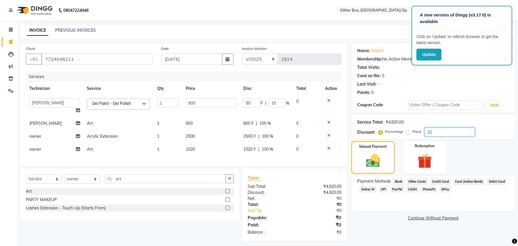
type input "1"
type input "8"
type input "1"
type input "0"
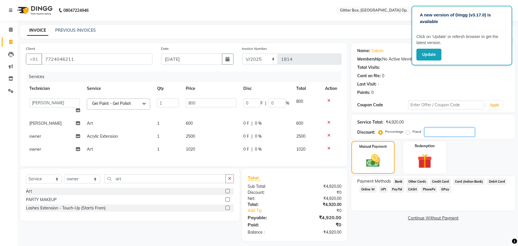
type input "3"
type input "24"
type input "3"
type input "34"
type input "272"
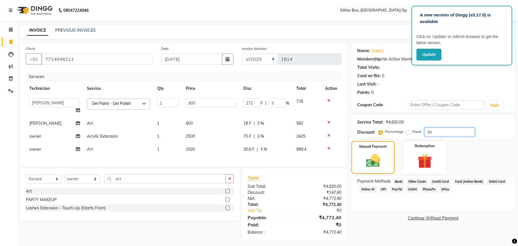
type input "34"
type input "100"
type input "800"
type input "100"
type input "10"
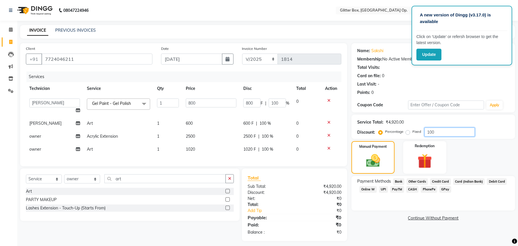
type input "80"
type input "10"
type input "1"
type input "8"
type input "1"
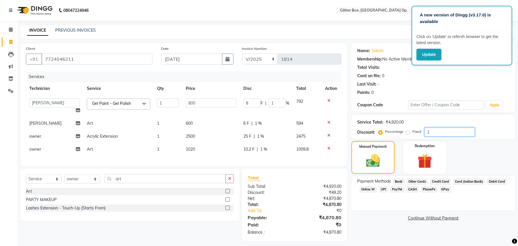
type input "0"
type input "3"
type input "24"
type input "3"
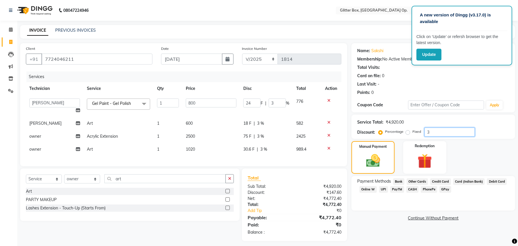
type input "34"
type input "272"
type input "34"
type input "100"
type input "800"
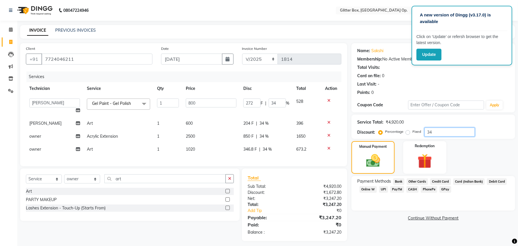
type input "100"
type input "10"
type input "80"
type input "10"
type input "1"
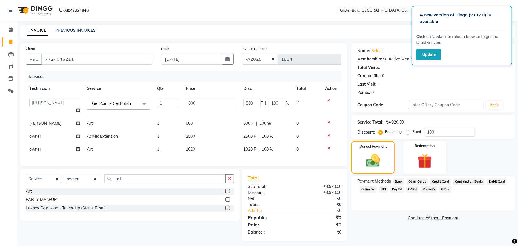
click at [404, 122] on div "₹4,920.00" at bounding box center [395, 122] width 18 height 6
click at [412, 132] on label "Fixed" at bounding box center [416, 131] width 9 height 5
click at [408, 132] on input "Fixed" at bounding box center [409, 131] width 4 height 4
click at [438, 133] on input "100" at bounding box center [449, 131] width 50 height 9
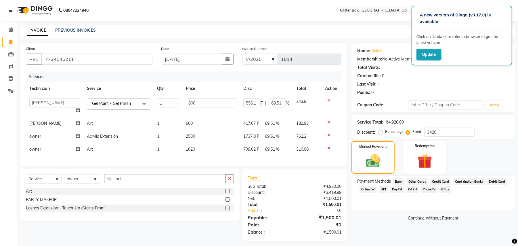
click at [476, 156] on div "Manual Payment Redemption" at bounding box center [433, 157] width 172 height 32
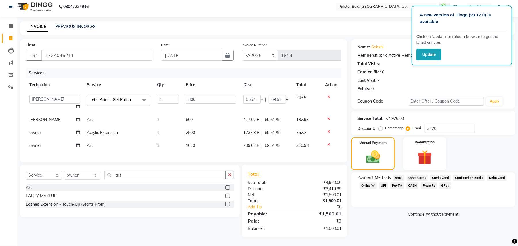
scroll to position [9, 0]
click at [413, 182] on span "CASH" at bounding box center [412, 185] width 12 height 7
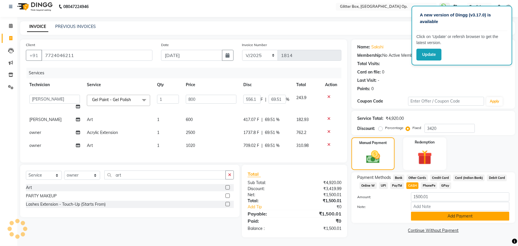
click at [423, 211] on button "Add Payment" at bounding box center [460, 215] width 98 height 9
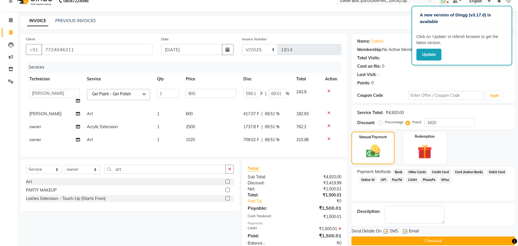
scroll to position [30, 0]
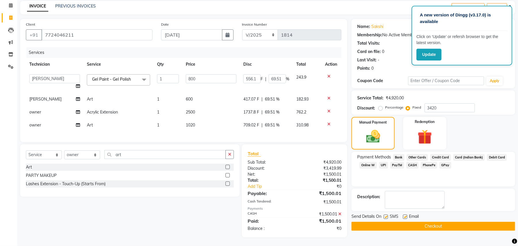
click at [405, 214] on label at bounding box center [405, 216] width 4 height 4
click at [405, 215] on input "checkbox" at bounding box center [405, 217] width 4 height 4
click at [385, 214] on label at bounding box center [386, 216] width 4 height 4
click at [385, 215] on input "checkbox" at bounding box center [386, 217] width 4 height 4
click at [384, 221] on button "Checkout" at bounding box center [433, 225] width 164 height 9
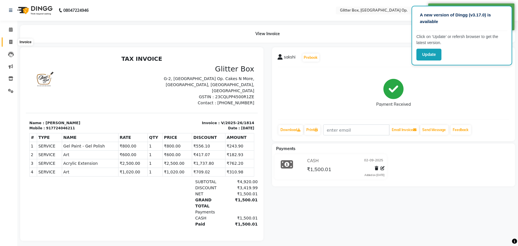
click at [7, 43] on span at bounding box center [11, 42] width 10 height 7
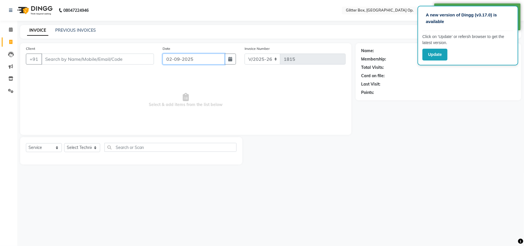
click at [197, 61] on input "02-09-2025" at bounding box center [193, 58] width 62 height 11
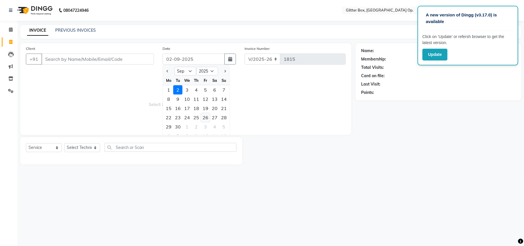
click at [205, 120] on div "26" at bounding box center [205, 117] width 9 height 9
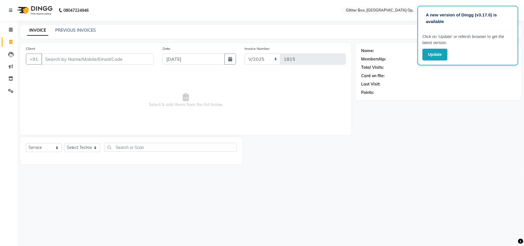
click at [70, 74] on span "Select & add items from the list below" at bounding box center [186, 100] width 320 height 58
click at [90, 59] on input "Client" at bounding box center [97, 58] width 112 height 11
click at [200, 59] on input "[DATE]" at bounding box center [193, 58] width 62 height 11
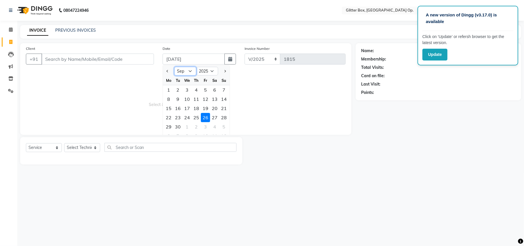
click at [186, 73] on select "Jan Feb Mar Apr May Jun [DATE] Aug Sep Oct Nov Dec" at bounding box center [185, 71] width 22 height 9
click at [174, 67] on select "Jan Feb Mar Apr May Jun [DATE] Aug Sep Oct Nov Dec" at bounding box center [185, 71] width 22 height 9
click at [127, 123] on span "Select & add items from the list below" at bounding box center [186, 100] width 320 height 58
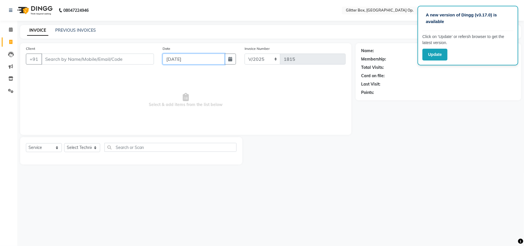
click at [175, 62] on input "[DATE]" at bounding box center [193, 58] width 62 height 11
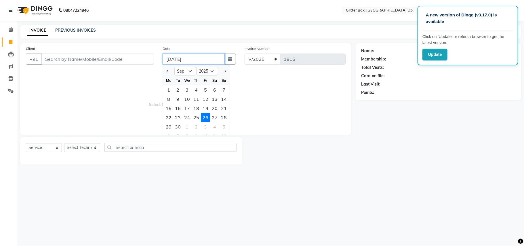
click at [175, 62] on input "[DATE]" at bounding box center [193, 58] width 62 height 11
click at [175, 60] on input "[DATE]" at bounding box center [193, 58] width 62 height 11
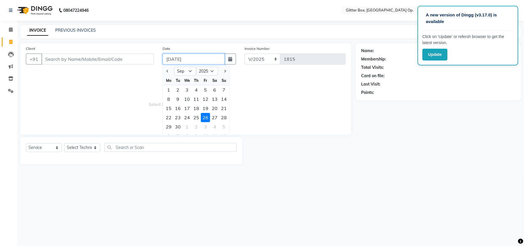
click at [175, 60] on input "[DATE]" at bounding box center [193, 58] width 62 height 11
click at [96, 120] on span "Select & add items from the list below" at bounding box center [186, 100] width 320 height 58
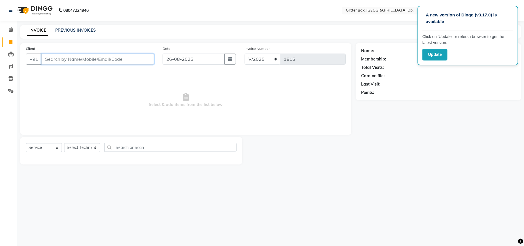
click at [123, 58] on input "Client" at bounding box center [97, 58] width 112 height 11
click at [140, 58] on span "Add Client" at bounding box center [139, 59] width 23 height 6
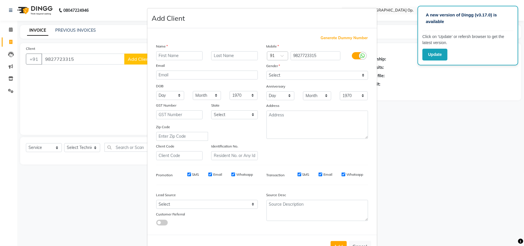
click at [189, 55] on input "text" at bounding box center [179, 55] width 47 height 9
click at [276, 74] on select "Select [DEMOGRAPHIC_DATA] [DEMOGRAPHIC_DATA] Other Prefer Not To Say" at bounding box center [317, 75] width 102 height 9
click at [266, 71] on select "Select [DEMOGRAPHIC_DATA] [DEMOGRAPHIC_DATA] Other Prefer Not To Say" at bounding box center [317, 75] width 102 height 9
click at [331, 242] on button "Add" at bounding box center [338, 246] width 16 height 10
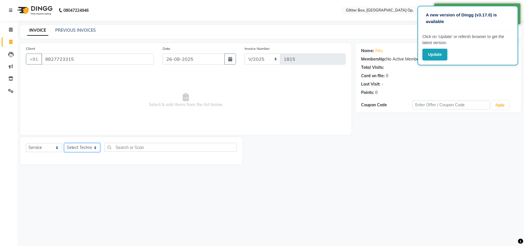
click at [87, 149] on select "Select Technician [PERSON_NAME] [PERSON_NAME] [PERSON_NAME] [PERSON_NAME] [PERS…" at bounding box center [82, 147] width 36 height 9
click at [64, 143] on select "Select Technician [PERSON_NAME] [PERSON_NAME] [PERSON_NAME] [PERSON_NAME] [PERS…" at bounding box center [82, 147] width 36 height 9
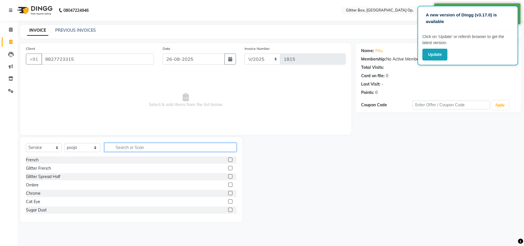
click at [136, 148] on input "text" at bounding box center [170, 147] width 132 height 9
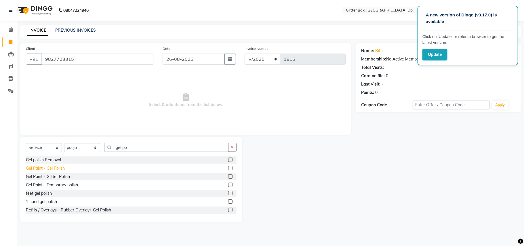
click at [43, 170] on div "Gel Paint - Gel Polish" at bounding box center [45, 168] width 39 height 6
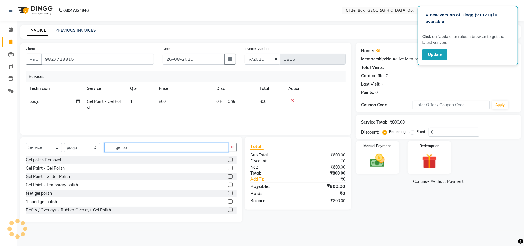
click at [131, 146] on input "gel po" at bounding box center [166, 147] width 124 height 9
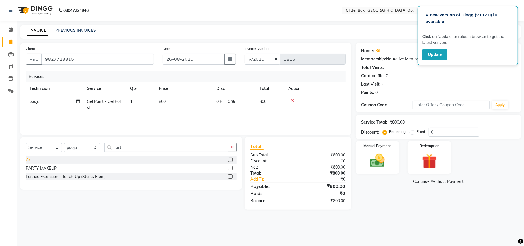
click at [29, 161] on div "Art" at bounding box center [29, 160] width 6 height 6
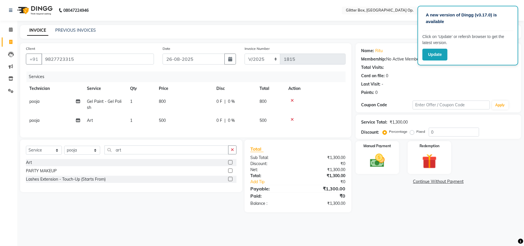
click at [171, 113] on td "800" at bounding box center [184, 104] width 58 height 19
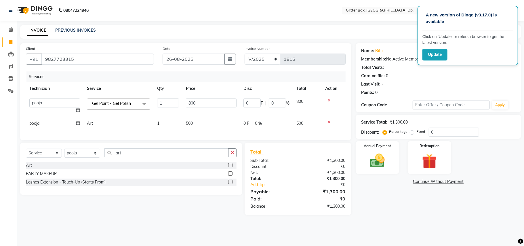
click at [207, 123] on td "500" at bounding box center [211, 123] width 58 height 13
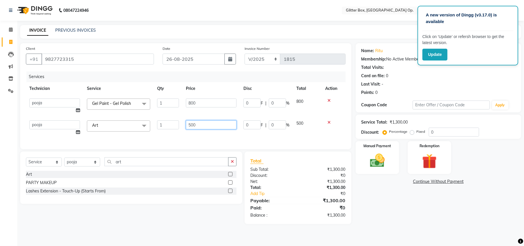
click at [217, 122] on input "500" at bounding box center [211, 124] width 51 height 9
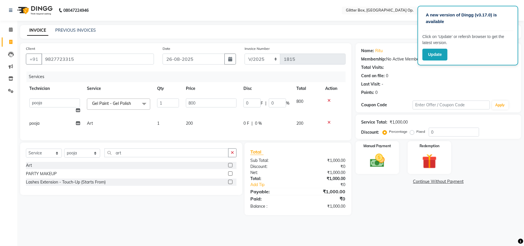
click at [191, 134] on div "Services Technician Service Qty Price Disc Total Action [PERSON_NAME] [PERSON_N…" at bounding box center [186, 102] width 320 height 63
click at [370, 162] on img at bounding box center [377, 161] width 25 height 18
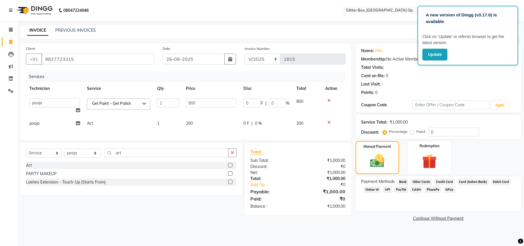
click at [385, 190] on span "UPI" at bounding box center [387, 189] width 9 height 7
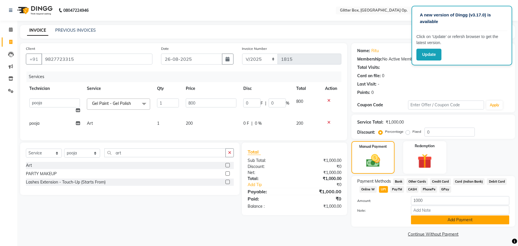
click at [443, 221] on button "Add Payment" at bounding box center [460, 219] width 98 height 9
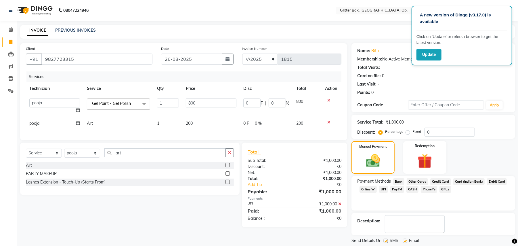
scroll to position [18, 0]
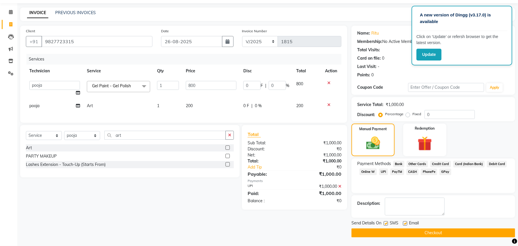
click at [428, 236] on button "Checkout" at bounding box center [433, 232] width 164 height 9
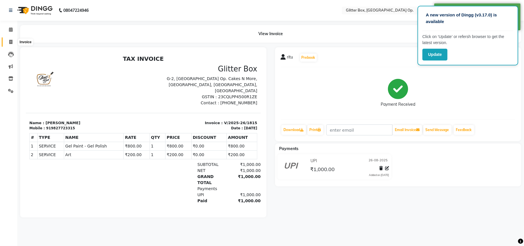
click at [12, 41] on icon at bounding box center [10, 42] width 3 height 4
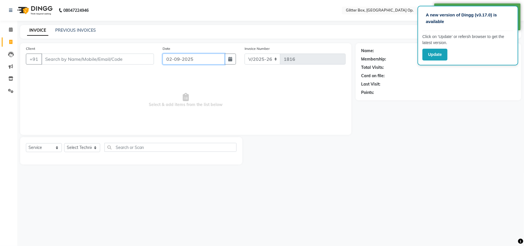
drag, startPoint x: 187, startPoint y: 60, endPoint x: 190, endPoint y: 61, distance: 3.6
click at [190, 61] on input "02-09-2025" at bounding box center [193, 58] width 62 height 11
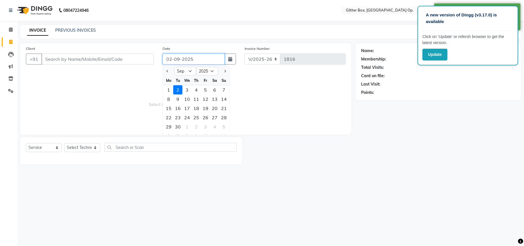
click at [190, 61] on input "02-09-2025" at bounding box center [193, 58] width 62 height 11
click at [179, 58] on input "02-09-2025" at bounding box center [193, 58] width 62 height 11
click at [181, 59] on input "02-09-2025" at bounding box center [193, 58] width 62 height 11
click at [177, 58] on input "02-09-2025" at bounding box center [193, 58] width 62 height 11
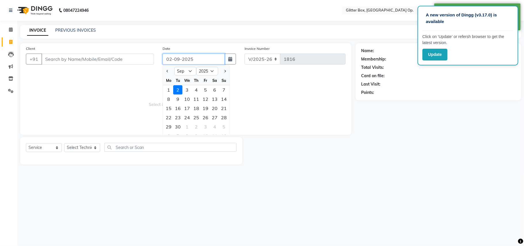
click at [179, 58] on input "02-09-2025" at bounding box center [193, 58] width 62 height 11
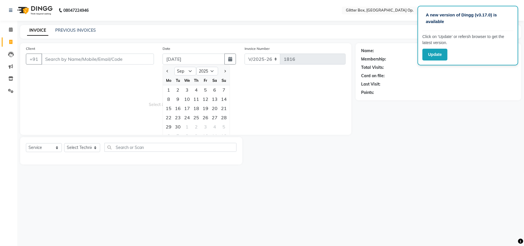
click at [216, 12] on nav "08047224946 Select Location × Glitter Box, [GEOGRAPHIC_DATA] Op. WhatsApp Statu…" at bounding box center [262, 10] width 524 height 21
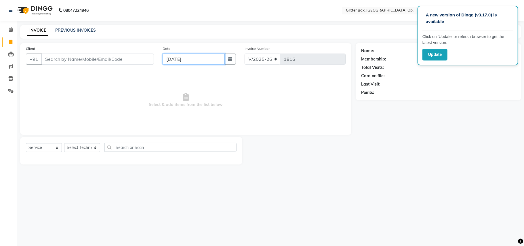
click at [171, 60] on input "[DATE]" at bounding box center [193, 58] width 62 height 11
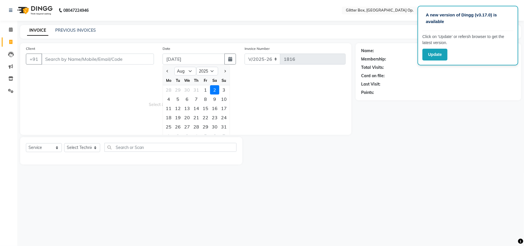
click at [176, 127] on div "26" at bounding box center [177, 126] width 9 height 9
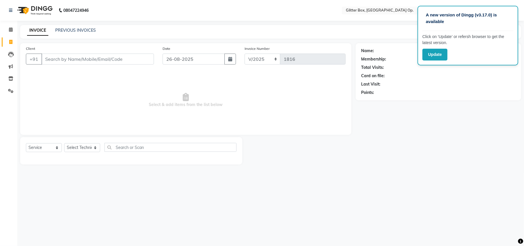
click at [77, 101] on span "Select & add items from the list below" at bounding box center [186, 100] width 320 height 58
click at [120, 61] on input "Client" at bounding box center [97, 58] width 112 height 11
click at [107, 57] on input "722596464" at bounding box center [82, 58] width 83 height 11
click at [131, 56] on span "Add Client" at bounding box center [139, 59] width 23 height 6
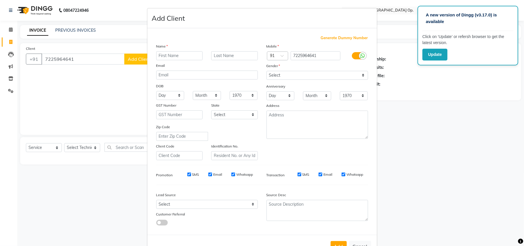
click at [187, 53] on input "text" at bounding box center [179, 55] width 47 height 9
click at [236, 57] on input "text" at bounding box center [234, 55] width 47 height 9
click at [275, 75] on select "Select [DEMOGRAPHIC_DATA] [DEMOGRAPHIC_DATA] Other Prefer Not To Say" at bounding box center [317, 75] width 102 height 9
click at [266, 71] on select "Select [DEMOGRAPHIC_DATA] [DEMOGRAPHIC_DATA] Other Prefer Not To Say" at bounding box center [317, 75] width 102 height 9
click at [330, 241] on button "Add" at bounding box center [338, 246] width 16 height 10
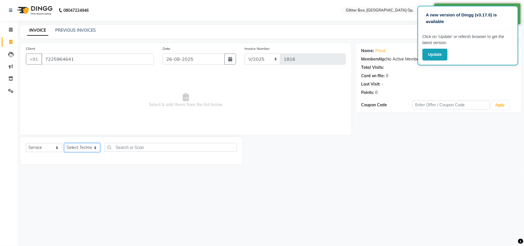
click at [84, 148] on select "Select Technician [PERSON_NAME] [PERSON_NAME] [PERSON_NAME] [PERSON_NAME] [PERS…" at bounding box center [82, 147] width 36 height 9
click at [64, 143] on select "Select Technician [PERSON_NAME] [PERSON_NAME] [PERSON_NAME] [PERSON_NAME] [PERS…" at bounding box center [82, 147] width 36 height 9
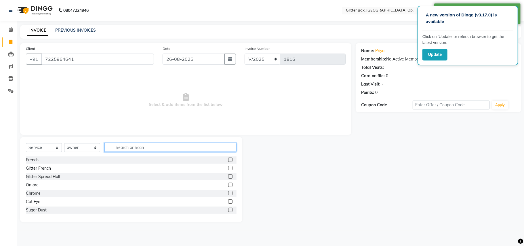
click at [128, 150] on input "text" at bounding box center [170, 147] width 132 height 9
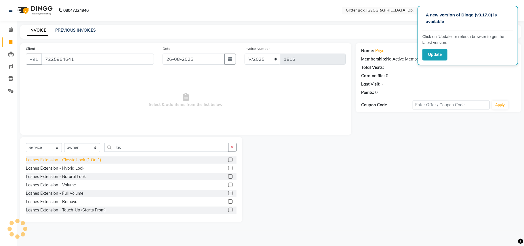
click at [78, 160] on div "Lashes Extension - Classic Look (1 On 1)" at bounding box center [63, 160] width 75 height 6
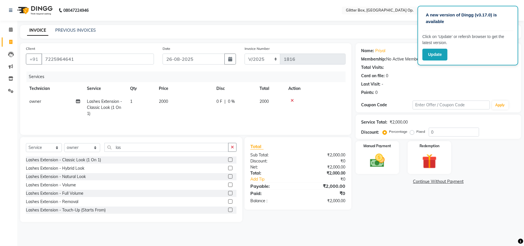
click at [175, 99] on td "2000" at bounding box center [184, 107] width 58 height 25
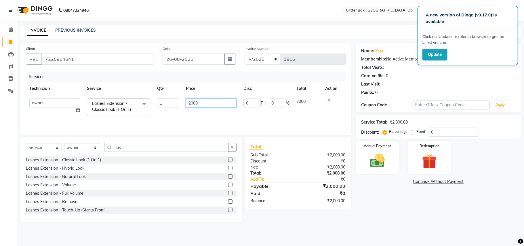
click at [197, 100] on input "2000" at bounding box center [211, 102] width 51 height 9
click at [184, 113] on td "2500" at bounding box center [211, 107] width 58 height 24
click at [382, 158] on img at bounding box center [377, 161] width 25 height 18
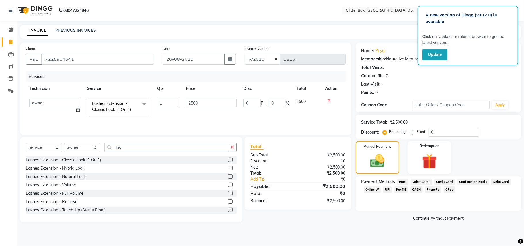
click at [386, 189] on span "UPI" at bounding box center [387, 189] width 9 height 7
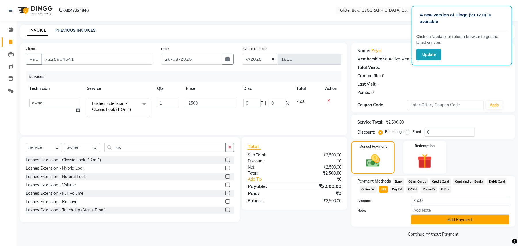
click at [464, 221] on button "Add Payment" at bounding box center [460, 219] width 98 height 9
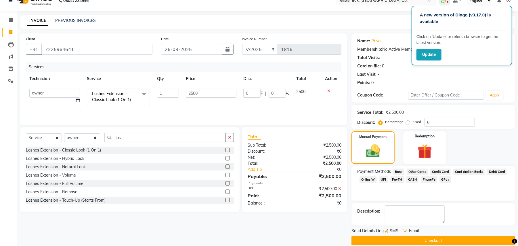
scroll to position [18, 0]
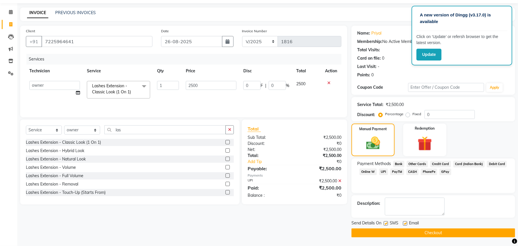
click at [393, 232] on button "Checkout" at bounding box center [433, 232] width 164 height 9
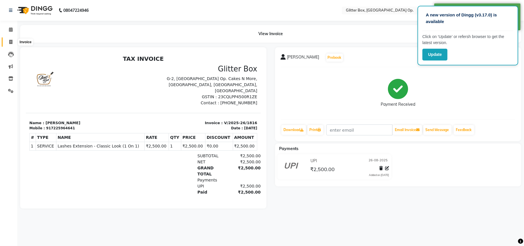
click at [9, 41] on icon at bounding box center [10, 42] width 3 height 4
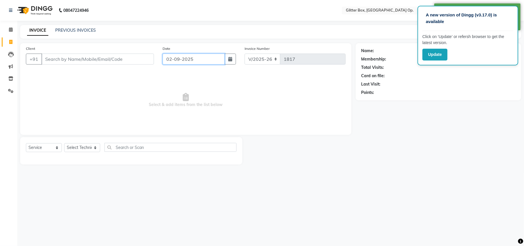
click at [201, 61] on input "02-09-2025" at bounding box center [193, 58] width 62 height 11
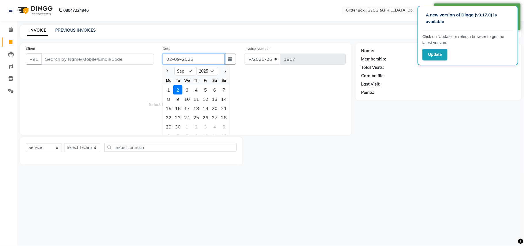
drag, startPoint x: 180, startPoint y: 61, endPoint x: 177, endPoint y: 58, distance: 4.5
click at [180, 61] on input "02-09-2025" at bounding box center [193, 58] width 62 height 11
click at [179, 57] on input "02-09-2025" at bounding box center [193, 58] width 62 height 11
click at [118, 102] on span "Select & add items from the list below" at bounding box center [186, 100] width 320 height 58
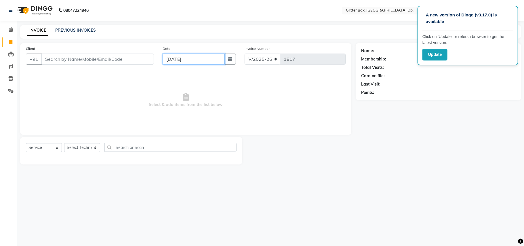
click at [196, 56] on input "[DATE]" at bounding box center [193, 58] width 62 height 11
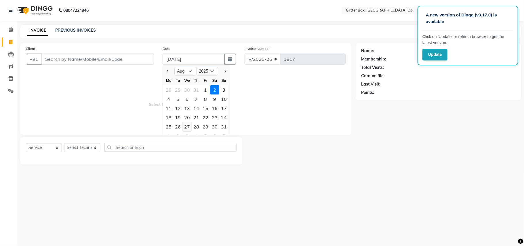
click at [188, 127] on div "27" at bounding box center [186, 126] width 9 height 9
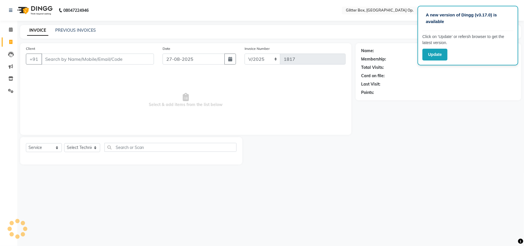
click at [23, 98] on div "Client +91 Date [DATE] Invoice Number V/2025 V/[PHONE_NUMBER] Select & add item…" at bounding box center [185, 88] width 331 height 91
click at [107, 63] on input "Client" at bounding box center [97, 58] width 112 height 11
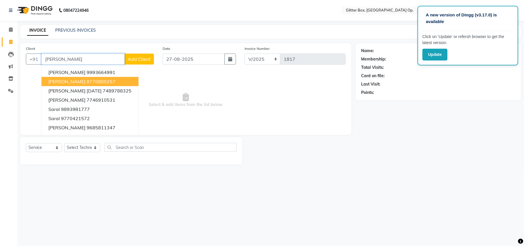
click at [88, 79] on ngb-highlight "8770800257" at bounding box center [101, 82] width 29 height 6
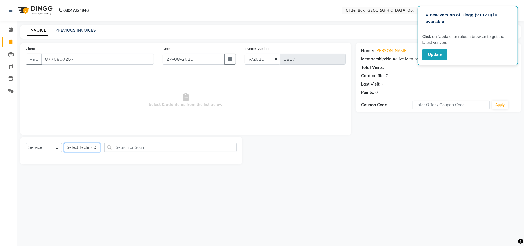
click at [85, 149] on select "Select Technician [PERSON_NAME] [PERSON_NAME] [PERSON_NAME] [PERSON_NAME] [PERS…" at bounding box center [82, 147] width 36 height 9
click at [64, 143] on select "Select Technician [PERSON_NAME] [PERSON_NAME] [PERSON_NAME] [PERSON_NAME] [PERS…" at bounding box center [82, 147] width 36 height 9
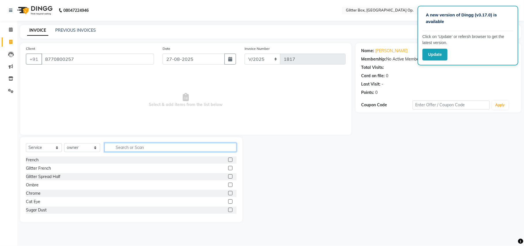
click at [128, 149] on input "text" at bounding box center [170, 147] width 132 height 9
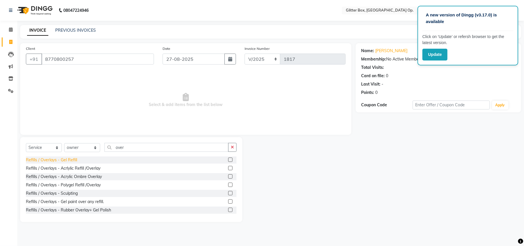
click at [44, 159] on div "Refills / Overlays - Gel Refill" at bounding box center [51, 160] width 51 height 6
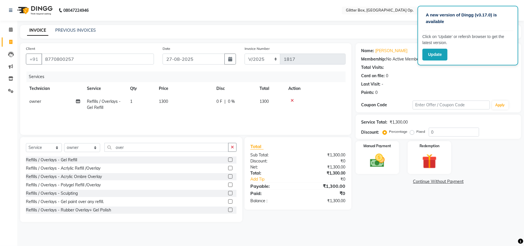
click at [174, 101] on td "1300" at bounding box center [184, 104] width 58 height 19
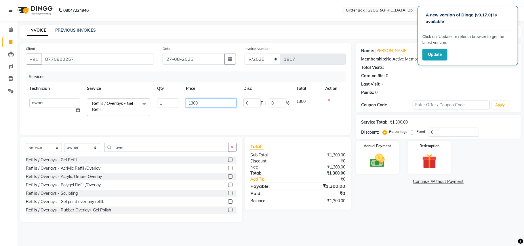
click at [212, 105] on input "1300" at bounding box center [211, 102] width 51 height 9
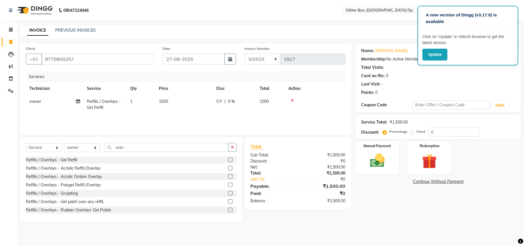
click at [173, 116] on div "Services Technician Service Qty Price Disc Total Action owner Refills / Overlay…" at bounding box center [186, 100] width 320 height 58
click at [148, 146] on input "over" at bounding box center [166, 147] width 124 height 9
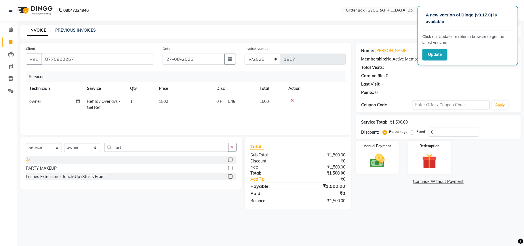
click at [27, 159] on div "Art" at bounding box center [29, 160] width 6 height 6
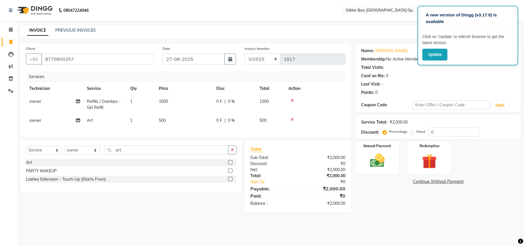
click at [180, 123] on td "500" at bounding box center [184, 120] width 58 height 13
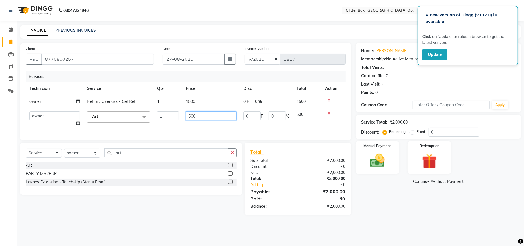
click at [215, 116] on input "500" at bounding box center [211, 115] width 51 height 9
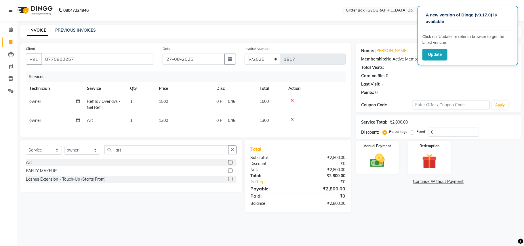
click at [212, 126] on td "1300" at bounding box center [184, 120] width 58 height 13
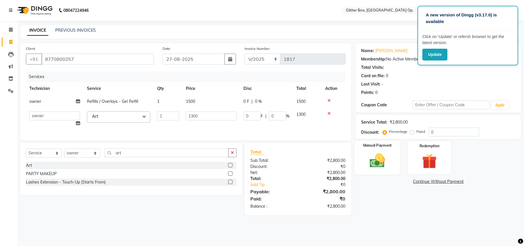
click at [372, 162] on img at bounding box center [377, 161] width 25 height 18
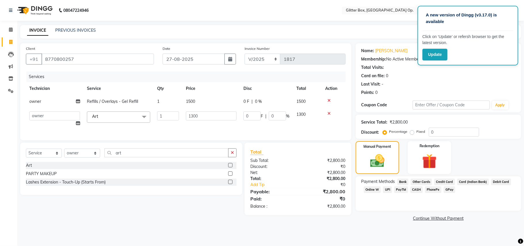
click at [419, 190] on span "CASH" at bounding box center [416, 189] width 12 height 7
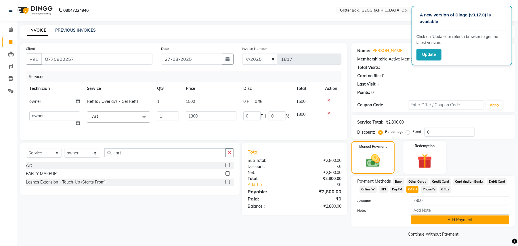
click at [433, 215] on button "Add Payment" at bounding box center [460, 219] width 98 height 9
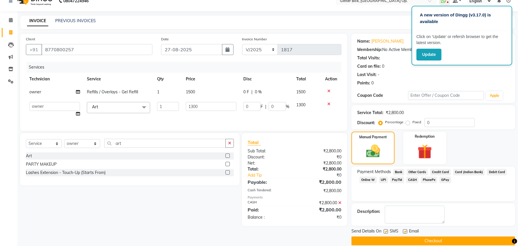
scroll to position [18, 0]
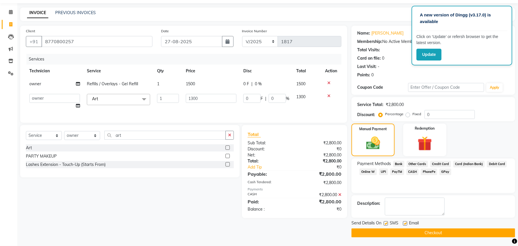
click at [410, 233] on button "Checkout" at bounding box center [433, 232] width 164 height 9
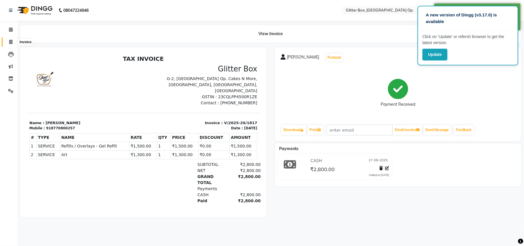
click at [6, 44] on span at bounding box center [11, 42] width 10 height 7
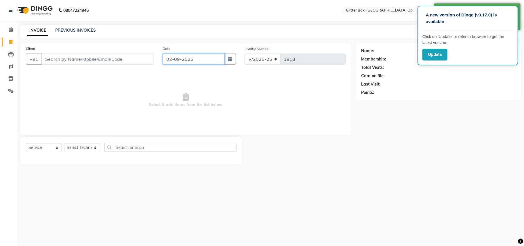
click at [177, 59] on input "02-09-2025" at bounding box center [193, 58] width 62 height 11
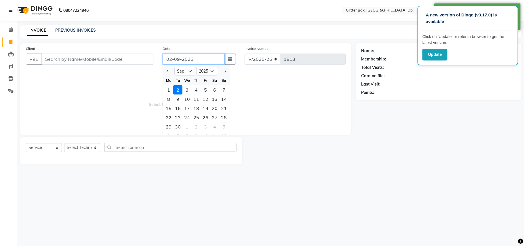
click at [177, 59] on input "02-09-2025" at bounding box center [193, 58] width 62 height 11
click at [179, 57] on input "02-09-2025" at bounding box center [193, 58] width 62 height 11
click at [179, 58] on input "02-09-2025" at bounding box center [193, 58] width 62 height 11
click at [177, 59] on input "02-09-2025" at bounding box center [193, 58] width 62 height 11
click at [179, 58] on input "02-09-2025" at bounding box center [193, 58] width 62 height 11
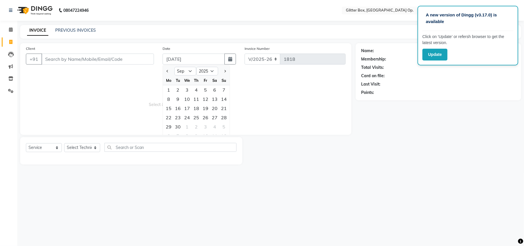
click at [81, 116] on span "Select & add items from the list below" at bounding box center [186, 100] width 320 height 58
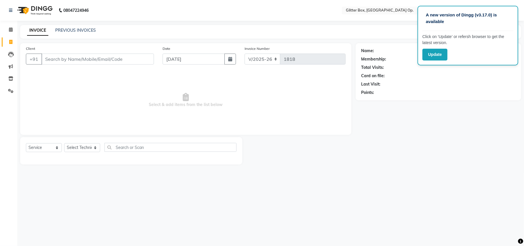
click at [161, 59] on div "Date [DATE]" at bounding box center [199, 57] width 82 height 24
click at [192, 58] on input "[DATE]" at bounding box center [193, 58] width 62 height 11
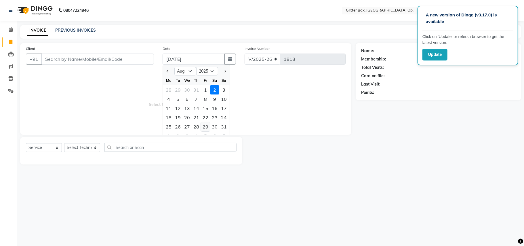
click at [203, 126] on div "29" at bounding box center [205, 126] width 9 height 9
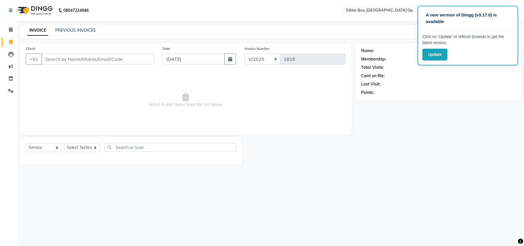
click at [93, 88] on span "Select & add items from the list below" at bounding box center [186, 100] width 320 height 58
click at [105, 57] on input "Client" at bounding box center [97, 58] width 112 height 11
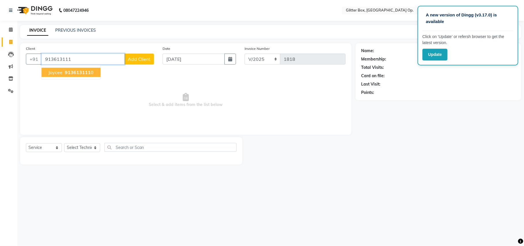
click at [83, 74] on span "913613111" at bounding box center [78, 72] width 26 height 6
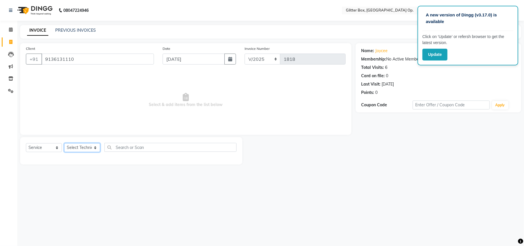
click at [87, 148] on select "Select Technician [PERSON_NAME] [PERSON_NAME] [PERSON_NAME] [PERSON_NAME] [PERS…" at bounding box center [82, 147] width 36 height 9
click at [64, 143] on select "Select Technician [PERSON_NAME] [PERSON_NAME] [PERSON_NAME] [PERSON_NAME] [PERS…" at bounding box center [82, 147] width 36 height 9
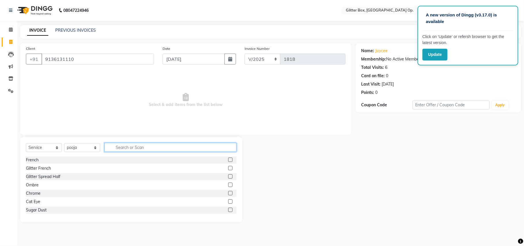
click at [118, 148] on input "text" at bounding box center [170, 147] width 132 height 9
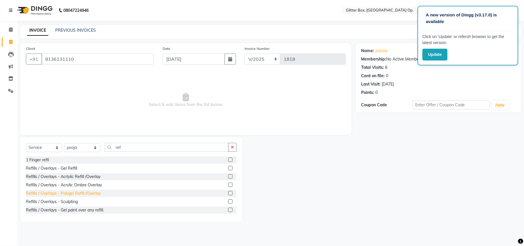
click at [75, 194] on div "Refills / Overlays - Polygel Refill /Overlay" at bounding box center [63, 193] width 75 height 6
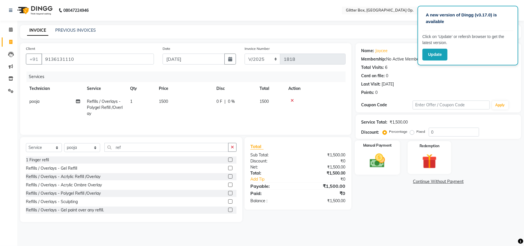
click at [383, 158] on img at bounding box center [377, 161] width 25 height 18
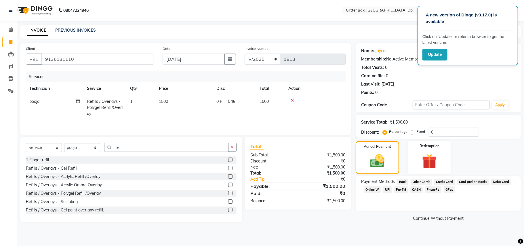
click at [416, 190] on span "CASH" at bounding box center [416, 189] width 12 height 7
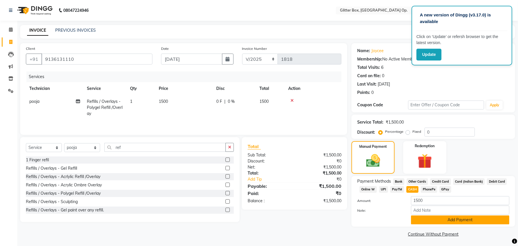
click at [428, 221] on button "Add Payment" at bounding box center [460, 219] width 98 height 9
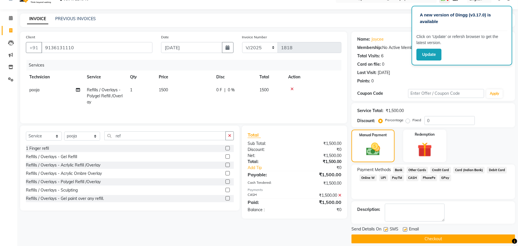
scroll to position [18, 0]
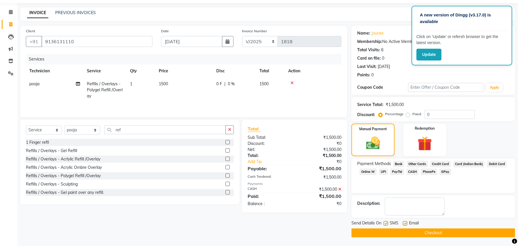
click at [420, 232] on button "Checkout" at bounding box center [433, 232] width 164 height 9
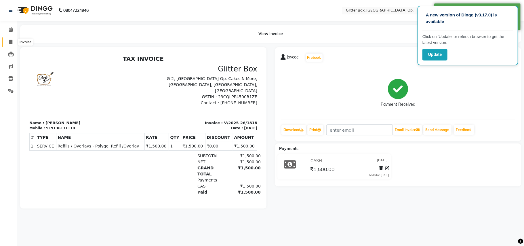
click at [9, 40] on icon at bounding box center [10, 42] width 3 height 4
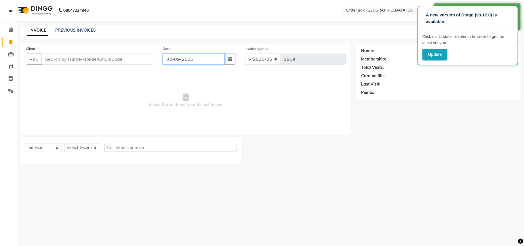
click at [177, 58] on input "02-09-2025" at bounding box center [193, 58] width 62 height 11
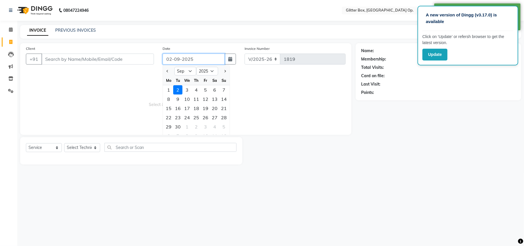
click at [177, 58] on input "02-09-2025" at bounding box center [193, 58] width 62 height 11
click at [179, 59] on input "02-09-2025" at bounding box center [193, 58] width 62 height 11
click at [175, 58] on input "02-09-2025" at bounding box center [193, 58] width 62 height 11
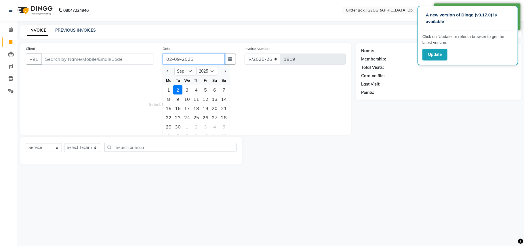
drag, startPoint x: 175, startPoint y: 58, endPoint x: 177, endPoint y: 52, distance: 6.3
click at [175, 58] on input "02-09-2025" at bounding box center [193, 58] width 62 height 11
click at [177, 52] on div "Date [DATE] Jan Feb Mar Apr May Jun [DATE] Aug Sep Oct Nov [DATE] 2016 2017 201…" at bounding box center [199, 57] width 82 height 24
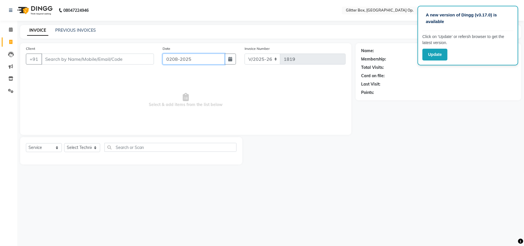
click at [172, 58] on input "0208-2025" at bounding box center [193, 58] width 62 height 11
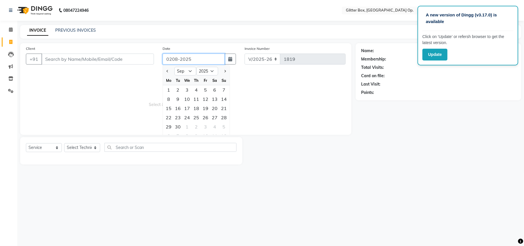
click at [172, 58] on input "0208-2025" at bounding box center [193, 58] width 62 height 11
click at [171, 59] on input "0208-2025" at bounding box center [193, 58] width 62 height 11
click at [152, 95] on span "Select & add items from the list below" at bounding box center [186, 100] width 320 height 58
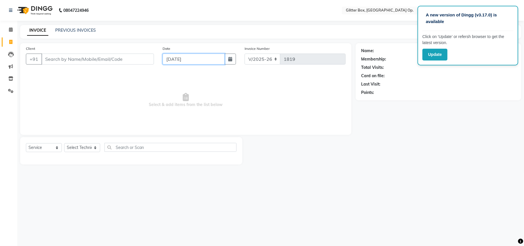
click at [202, 56] on input "[DATE]" at bounding box center [193, 58] width 62 height 11
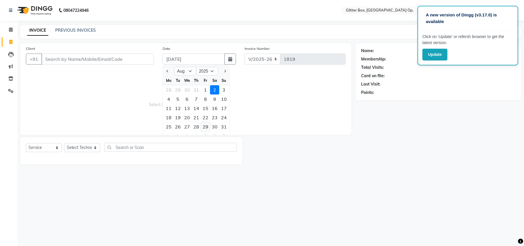
click at [202, 127] on div "29" at bounding box center [205, 126] width 9 height 9
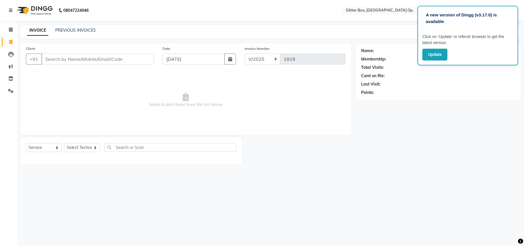
click at [45, 69] on div "Client +91 Date [DATE] Invoice Number V/2025 V/[PHONE_NUMBER] Select & add item…" at bounding box center [185, 88] width 331 height 91
click at [62, 60] on input "Client" at bounding box center [97, 58] width 112 height 11
click at [147, 59] on span "Add Client" at bounding box center [139, 59] width 23 height 6
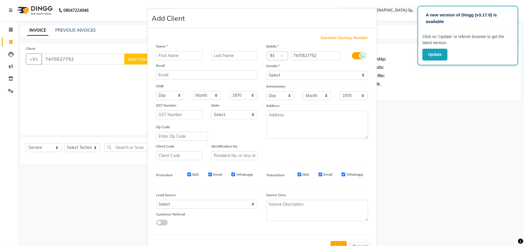
click at [174, 59] on input "text" at bounding box center [179, 55] width 47 height 9
click at [280, 71] on select "Select [DEMOGRAPHIC_DATA] [DEMOGRAPHIC_DATA] Other Prefer Not To Say" at bounding box center [317, 75] width 102 height 9
click at [266, 71] on select "Select [DEMOGRAPHIC_DATA] [DEMOGRAPHIC_DATA] Other Prefer Not To Say" at bounding box center [317, 75] width 102 height 9
click at [330, 245] on button "Add" at bounding box center [338, 246] width 16 height 10
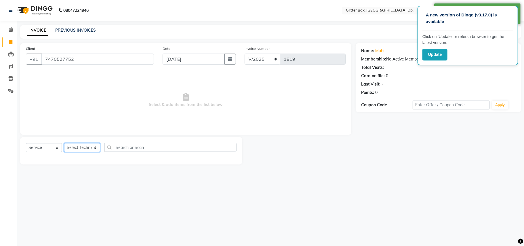
click at [78, 150] on select "Select Technician [PERSON_NAME] [PERSON_NAME] [PERSON_NAME] [PERSON_NAME] [PERS…" at bounding box center [82, 147] width 36 height 9
click at [64, 143] on select "Select Technician [PERSON_NAME] [PERSON_NAME] [PERSON_NAME] [PERSON_NAME] [PERS…" at bounding box center [82, 147] width 36 height 9
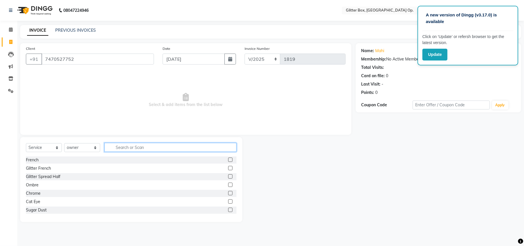
click at [177, 149] on input "text" at bounding box center [170, 147] width 132 height 9
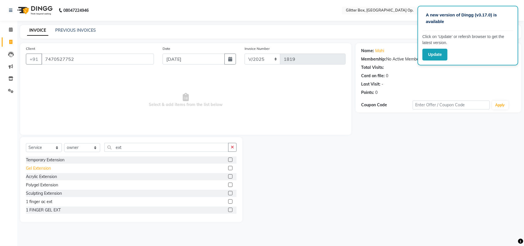
click at [36, 168] on div "Gel Extension" at bounding box center [38, 168] width 25 height 6
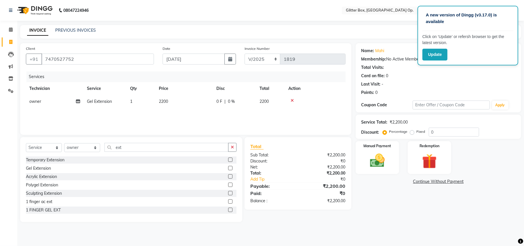
click at [169, 101] on td "2200" at bounding box center [184, 101] width 58 height 13
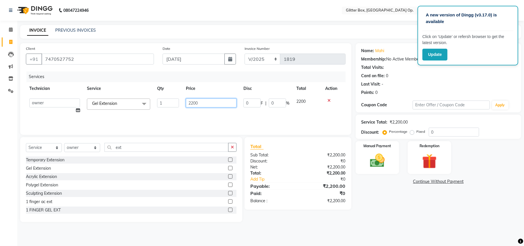
click at [203, 103] on input "2200" at bounding box center [211, 102] width 51 height 9
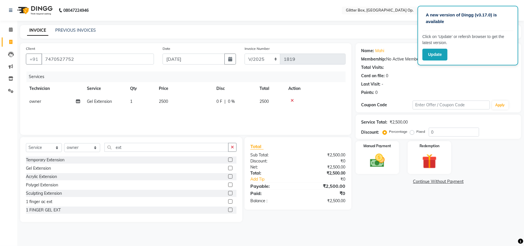
click at [179, 113] on div "Services Technician Service Qty Price Disc Total Action owner Gel Extension 1 2…" at bounding box center [186, 100] width 320 height 58
click at [372, 155] on img at bounding box center [377, 161] width 25 height 18
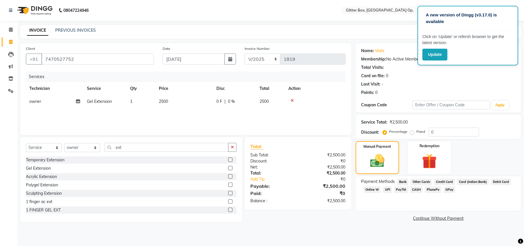
click at [388, 189] on span "UPI" at bounding box center [387, 189] width 9 height 7
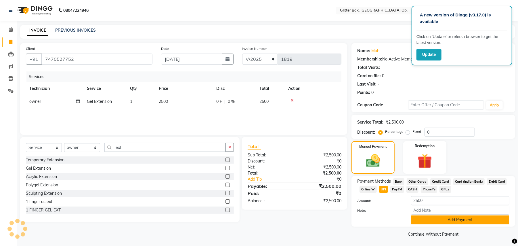
click at [434, 221] on button "Add Payment" at bounding box center [460, 219] width 98 height 9
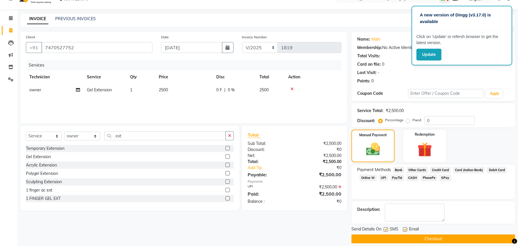
scroll to position [18, 0]
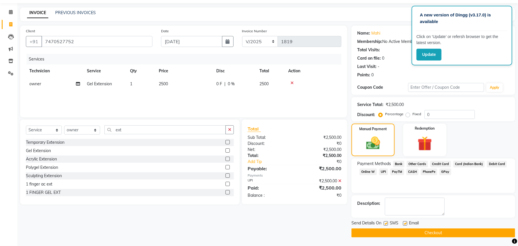
click at [426, 230] on button "Checkout" at bounding box center [433, 232] width 164 height 9
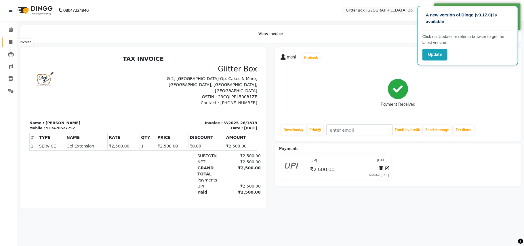
click at [11, 42] on icon at bounding box center [10, 42] width 3 height 4
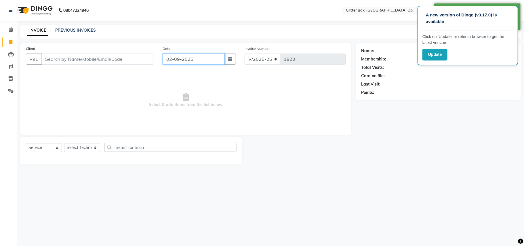
click at [177, 62] on input "02-09-2025" at bounding box center [193, 58] width 62 height 11
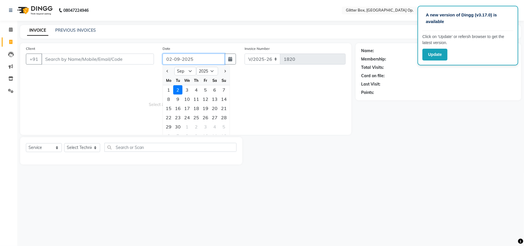
click at [179, 58] on input "02-09-2025" at bounding box center [193, 58] width 62 height 11
click at [177, 59] on input "02-09-2025" at bounding box center [193, 58] width 62 height 11
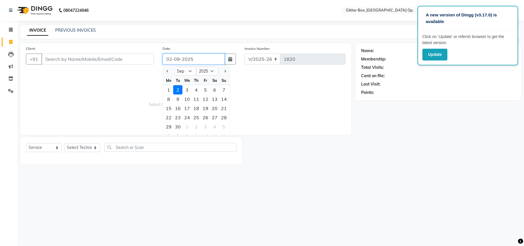
click at [177, 59] on input "02-09-2025" at bounding box center [193, 58] width 62 height 11
click at [172, 126] on div "29" at bounding box center [168, 126] width 9 height 9
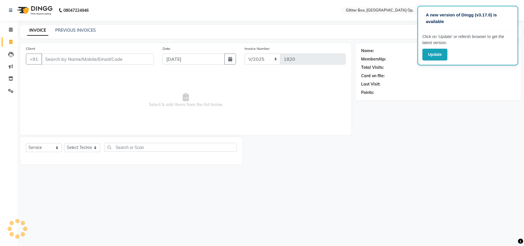
click at [66, 81] on span "Select & add items from the list below" at bounding box center [186, 100] width 320 height 58
click at [74, 54] on input "Client" at bounding box center [97, 58] width 112 height 11
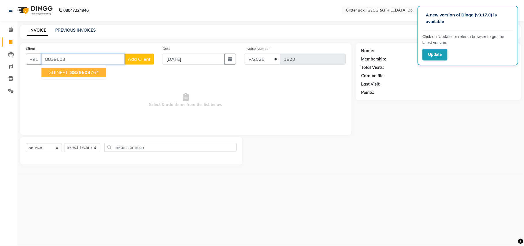
click at [85, 73] on span "8839603" at bounding box center [80, 72] width 20 height 6
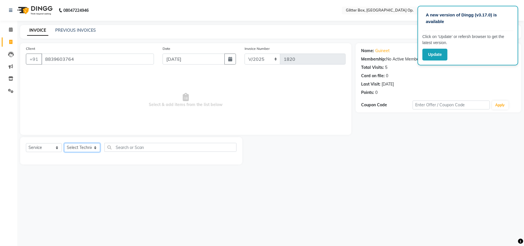
click at [72, 151] on select "Select Technician [PERSON_NAME] [PERSON_NAME] [PERSON_NAME] [PERSON_NAME] [PERS…" at bounding box center [82, 147] width 36 height 9
click at [64, 143] on select "Select Technician [PERSON_NAME] [PERSON_NAME] [PERSON_NAME] [PERSON_NAME] [PERS…" at bounding box center [82, 147] width 36 height 9
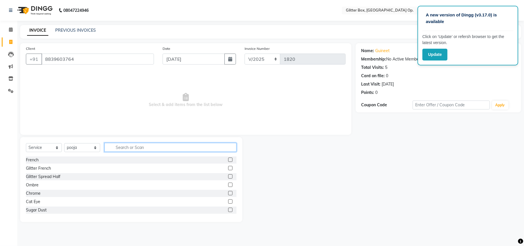
click at [132, 145] on input "text" at bounding box center [170, 147] width 132 height 9
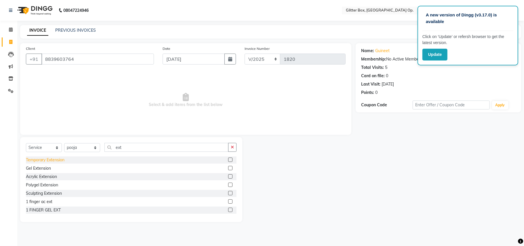
click at [39, 159] on div "Temporary Extension" at bounding box center [45, 160] width 39 height 6
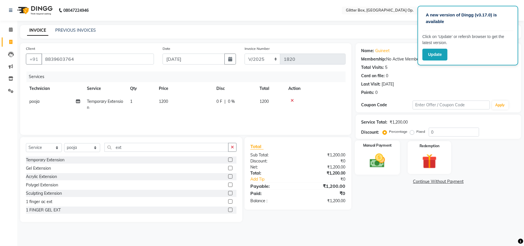
drag, startPoint x: 360, startPoint y: 149, endPoint x: 360, endPoint y: 153, distance: 4.3
click at [360, 149] on div "Manual Payment" at bounding box center [377, 157] width 45 height 34
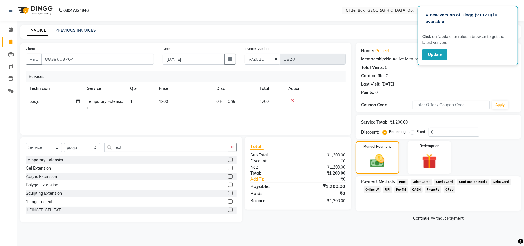
click at [416, 190] on span "CASH" at bounding box center [416, 189] width 12 height 7
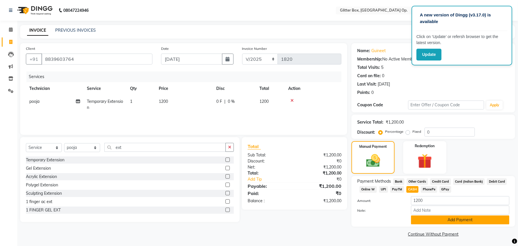
click at [419, 217] on button "Add Payment" at bounding box center [460, 219] width 98 height 9
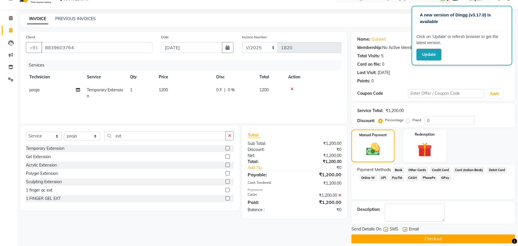
scroll to position [18, 0]
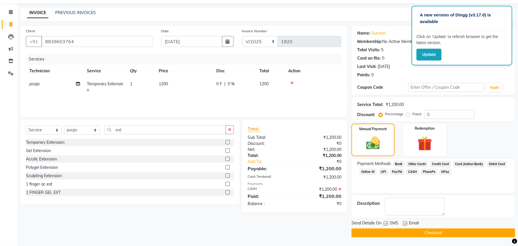
click at [402, 230] on button "Checkout" at bounding box center [433, 232] width 164 height 9
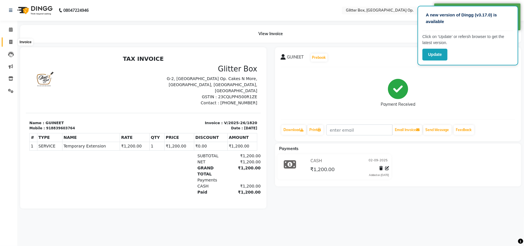
click at [9, 43] on icon at bounding box center [10, 42] width 3 height 4
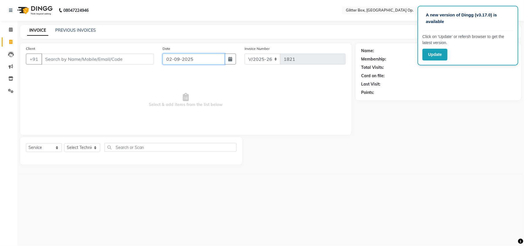
click at [176, 59] on input "02-09-2025" at bounding box center [193, 58] width 62 height 11
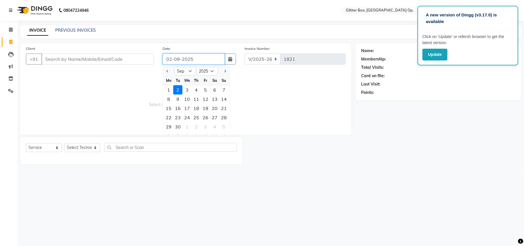
click at [176, 59] on input "02-09-2025" at bounding box center [193, 58] width 62 height 11
click at [177, 58] on input "02-09-2025" at bounding box center [193, 58] width 62 height 11
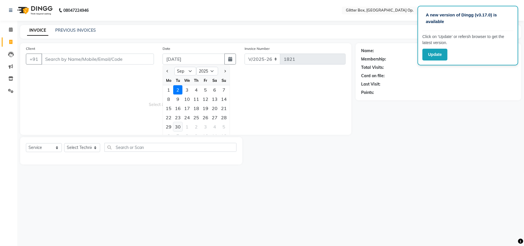
click at [176, 128] on div "30" at bounding box center [177, 126] width 9 height 9
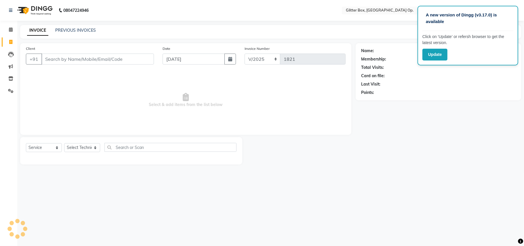
click at [18, 71] on div "Client +91 Date [DATE] Invoice Number V/2025 V/[PHONE_NUMBER] Select & add item…" at bounding box center [186, 103] width 340 height 121
click at [83, 57] on input "Client" at bounding box center [97, 58] width 112 height 11
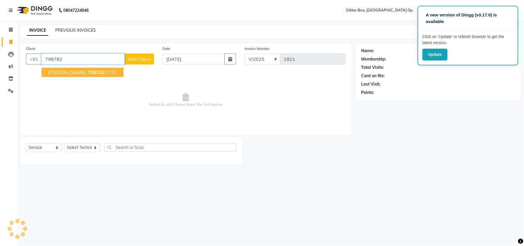
click at [88, 71] on span "798782" at bounding box center [96, 72] width 17 height 6
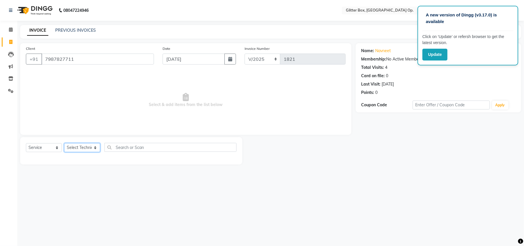
click at [77, 146] on select "Select Technician [PERSON_NAME] [PERSON_NAME] [PERSON_NAME] [PERSON_NAME] [PERS…" at bounding box center [82, 147] width 36 height 9
click at [64, 143] on select "Select Technician [PERSON_NAME] [PERSON_NAME] [PERSON_NAME] [PERSON_NAME] [PERS…" at bounding box center [82, 147] width 36 height 9
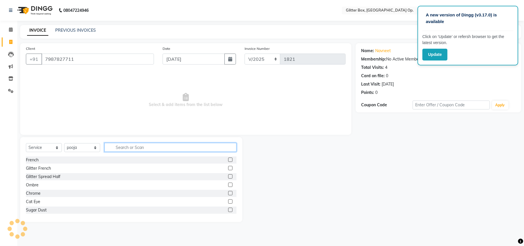
click at [146, 147] on input "text" at bounding box center [170, 147] width 132 height 9
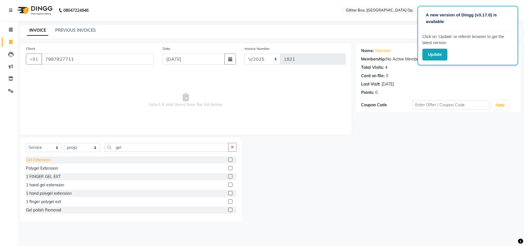
click at [39, 157] on div "Gel Extension" at bounding box center [38, 160] width 25 height 6
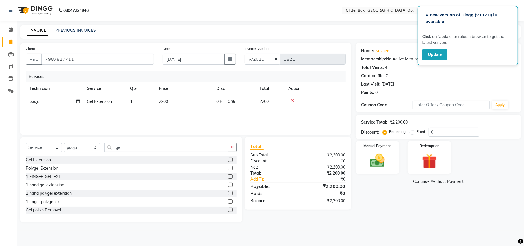
click at [129, 102] on td "1" at bounding box center [141, 101] width 29 height 13
click at [129, 102] on span "Gel Extension x" at bounding box center [118, 103] width 63 height 11
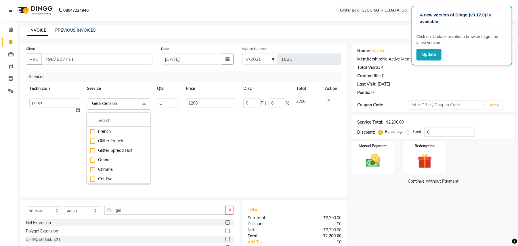
click at [129, 102] on span "Gel Extension x" at bounding box center [118, 103] width 63 height 11
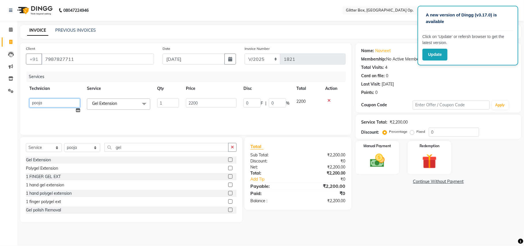
click at [43, 101] on select "[PERSON_NAME] [PERSON_NAME] [PERSON_NAME] [PERSON_NAME] [PERSON_NAME] [PERSON_N…" at bounding box center [54, 102] width 51 height 9
click at [64, 120] on div "Services Technician Service Qty Price Disc Total Action [PERSON_NAME] [PERSON_N…" at bounding box center [186, 100] width 320 height 58
click at [65, 115] on td "[PERSON_NAME] [PERSON_NAME] [PERSON_NAME] [PERSON_NAME] [PERSON_NAME] [PERSON_N…" at bounding box center [55, 106] width 58 height 22
click at [77, 108] on icon at bounding box center [78, 110] width 4 height 4
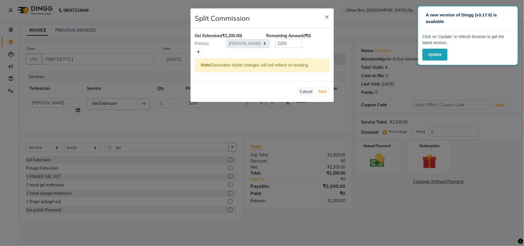
click at [197, 52] on icon at bounding box center [198, 51] width 3 height 3
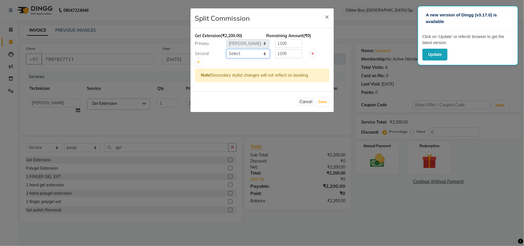
click at [245, 52] on select "Select [PERSON_NAME] [PERSON_NAME] [PERSON_NAME] [PERSON_NAME] [PERSON_NAME] [P…" at bounding box center [247, 53] width 43 height 9
click at [226, 49] on select "Select [PERSON_NAME] [PERSON_NAME] [PERSON_NAME] [PERSON_NAME] [PERSON_NAME] [P…" at bounding box center [247, 53] width 43 height 9
click at [324, 101] on button "Save" at bounding box center [322, 102] width 11 height 8
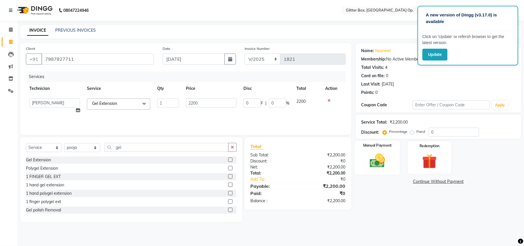
click at [388, 168] on img at bounding box center [377, 161] width 25 height 18
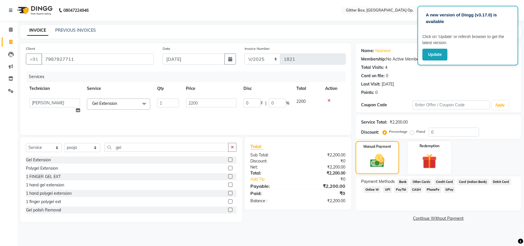
click at [387, 191] on span "UPI" at bounding box center [387, 189] width 9 height 7
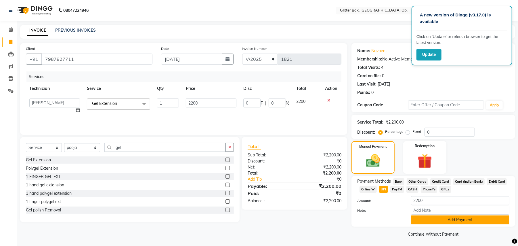
click at [435, 216] on button "Add Payment" at bounding box center [460, 219] width 98 height 9
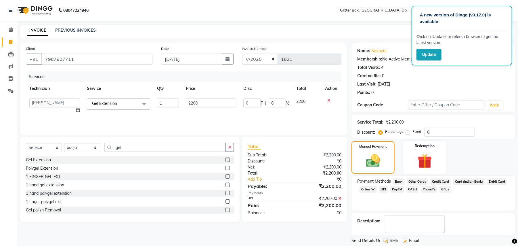
scroll to position [18, 0]
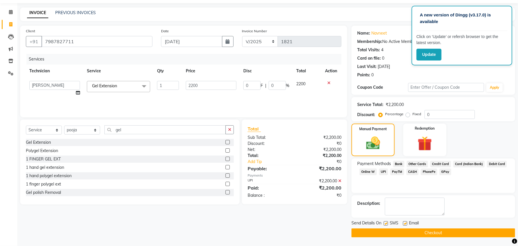
click at [418, 234] on button "Checkout" at bounding box center [433, 232] width 164 height 9
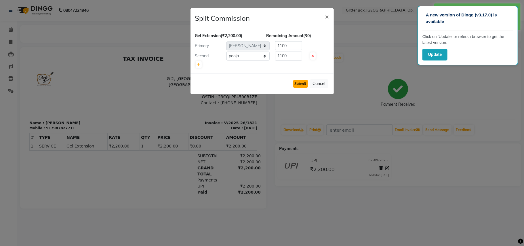
click at [302, 83] on button "Submit" at bounding box center [300, 84] width 15 height 8
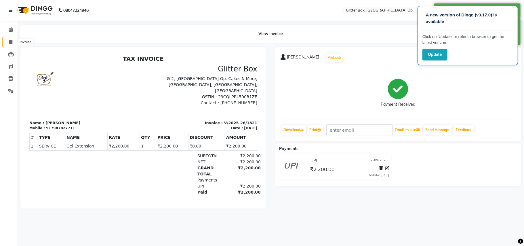
click at [8, 42] on span at bounding box center [11, 42] width 10 height 7
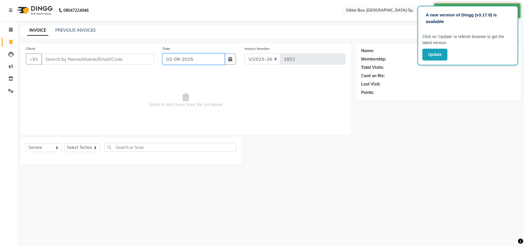
click at [179, 59] on input "02-09-2025" at bounding box center [193, 58] width 62 height 11
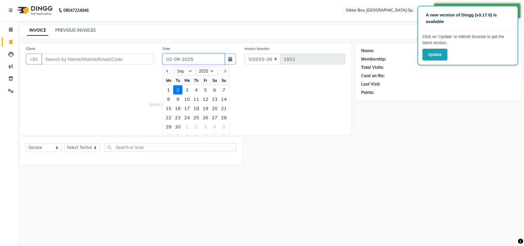
click at [179, 59] on input "02-09-2025" at bounding box center [193, 58] width 62 height 11
click at [177, 59] on input "02-09-2025" at bounding box center [193, 58] width 62 height 11
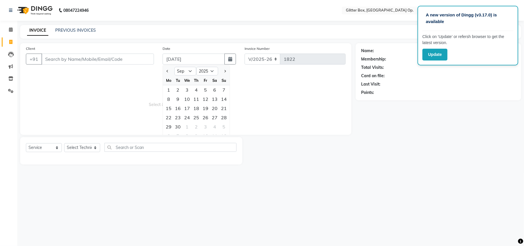
click at [88, 91] on span "Select & add items from the list below" at bounding box center [186, 100] width 320 height 58
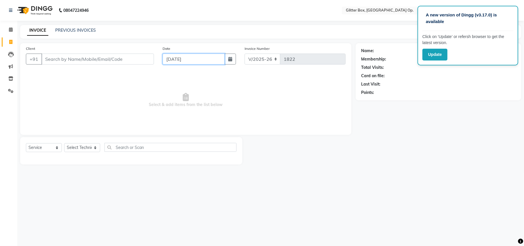
click at [206, 56] on input "[DATE]" at bounding box center [193, 58] width 62 height 11
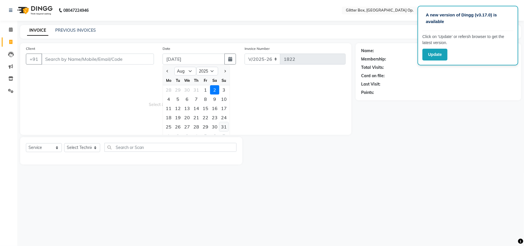
click at [226, 125] on div "31" at bounding box center [223, 126] width 9 height 9
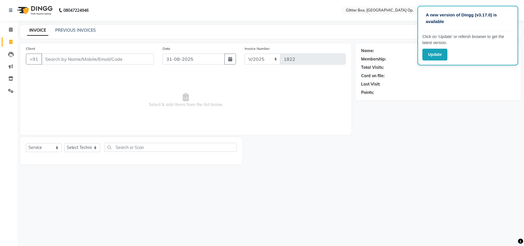
click at [228, 116] on span "Select & add items from the list below" at bounding box center [186, 100] width 320 height 58
click at [111, 60] on input "Client" at bounding box center [97, 58] width 112 height 11
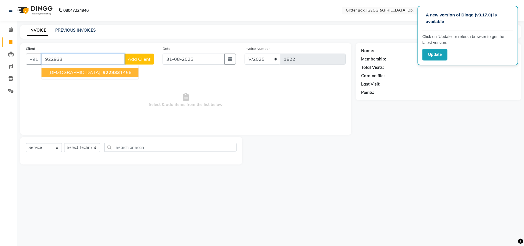
click at [102, 73] on ngb-highlight "922933 1456" at bounding box center [117, 72] width 30 height 6
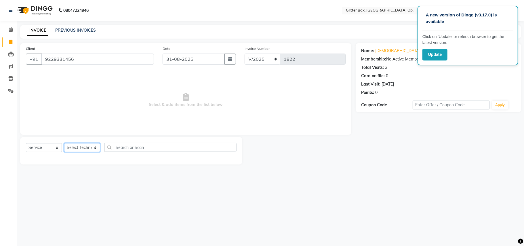
click at [77, 147] on select "Select Technician [PERSON_NAME] [PERSON_NAME] [PERSON_NAME] [PERSON_NAME] [PERS…" at bounding box center [82, 147] width 36 height 9
click at [64, 143] on select "Select Technician [PERSON_NAME] [PERSON_NAME] [PERSON_NAME] [PERSON_NAME] [PERS…" at bounding box center [82, 147] width 36 height 9
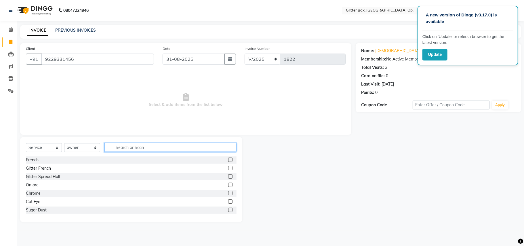
drag, startPoint x: 137, startPoint y: 144, endPoint x: 137, endPoint y: 151, distance: 6.9
click at [137, 150] on input "text" at bounding box center [170, 147] width 132 height 9
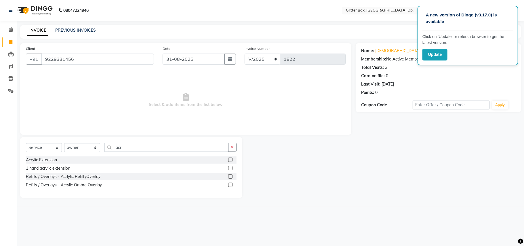
click at [48, 155] on div "Select Service Product Membership Package Voucher Prepaid Gift Card Select Tech…" at bounding box center [131, 150] width 211 height 14
click at [48, 159] on div "Acrylic Extension" at bounding box center [41, 160] width 31 height 6
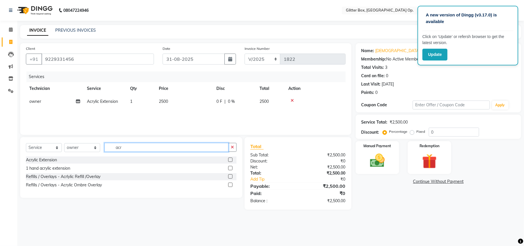
click at [141, 147] on input "acr" at bounding box center [166, 147] width 124 height 9
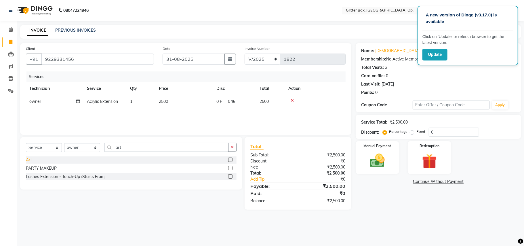
click at [28, 159] on div "Art" at bounding box center [29, 160] width 6 height 6
click at [176, 112] on td "500" at bounding box center [184, 114] width 58 height 13
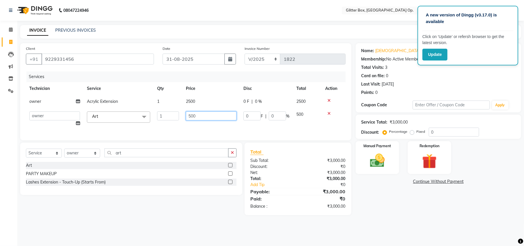
click at [202, 112] on input "500" at bounding box center [211, 115] width 51 height 9
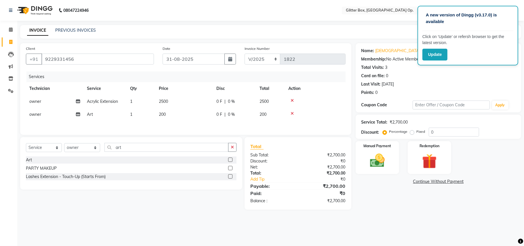
click at [190, 129] on div "Services Technician Service Qty Price Disc Total Action owner Acrylic Extension…" at bounding box center [186, 100] width 320 height 58
click at [375, 157] on img at bounding box center [377, 161] width 25 height 18
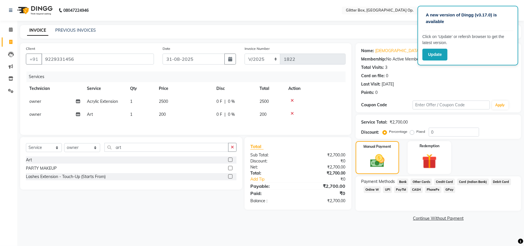
click at [387, 190] on span "UPI" at bounding box center [387, 189] width 9 height 7
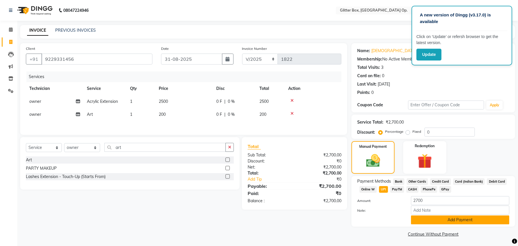
click at [426, 219] on button "Add Payment" at bounding box center [460, 219] width 98 height 9
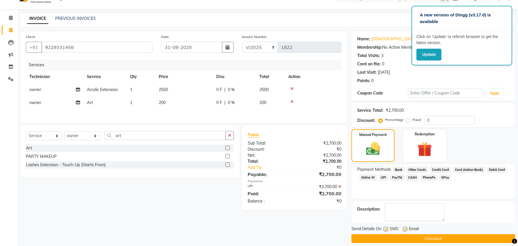
scroll to position [18, 0]
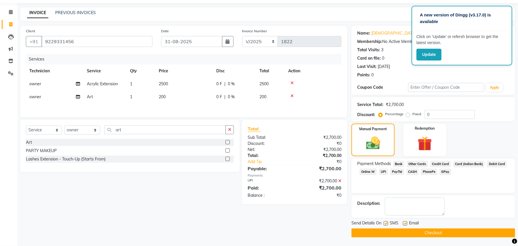
click at [420, 232] on button "Checkout" at bounding box center [433, 232] width 164 height 9
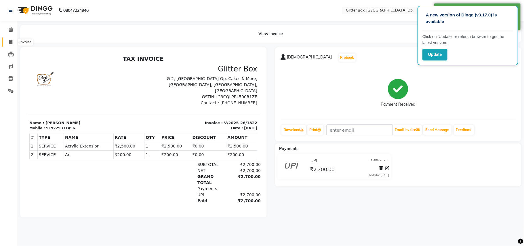
click at [10, 40] on icon at bounding box center [10, 42] width 3 height 4
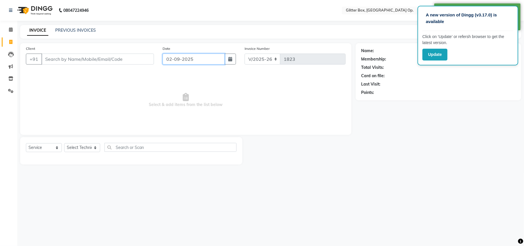
click at [174, 61] on input "02-09-2025" at bounding box center [193, 58] width 62 height 11
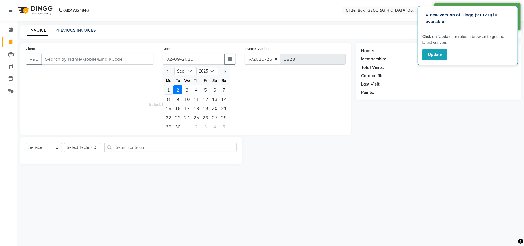
click at [167, 89] on div "1" at bounding box center [168, 89] width 9 height 9
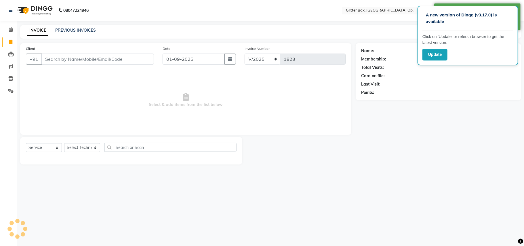
click at [70, 82] on span "Select & add items from the list below" at bounding box center [186, 100] width 320 height 58
click at [82, 57] on input "Client" at bounding box center [97, 58] width 112 height 11
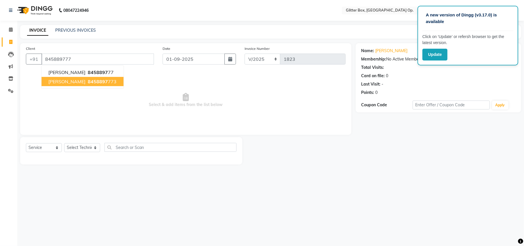
click at [78, 80] on span "[PERSON_NAME]" at bounding box center [66, 82] width 37 height 6
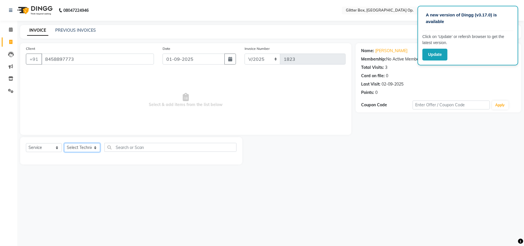
click at [81, 144] on select "Select Technician [PERSON_NAME] [PERSON_NAME] [PERSON_NAME] [PERSON_NAME] [PERS…" at bounding box center [82, 147] width 36 height 9
click at [64, 143] on select "Select Technician [PERSON_NAME] [PERSON_NAME] [PERSON_NAME] [PERSON_NAME] [PERS…" at bounding box center [82, 147] width 36 height 9
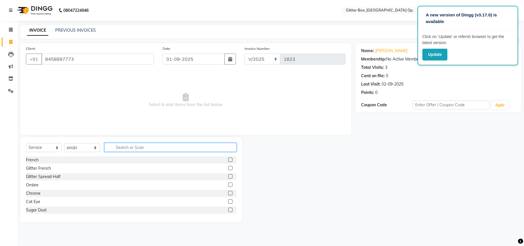
click at [130, 150] on input "text" at bounding box center [170, 147] width 132 height 9
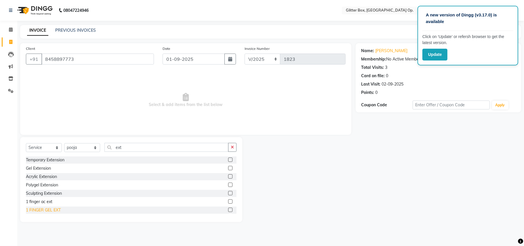
click at [36, 210] on div "1 FINGER GEL EXT" at bounding box center [43, 210] width 35 height 6
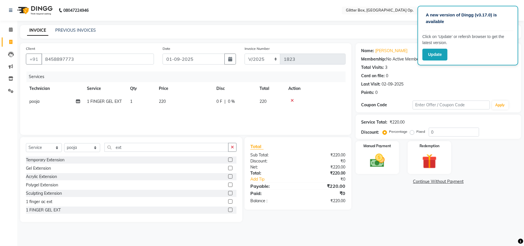
click at [169, 96] on td "220" at bounding box center [184, 101] width 58 height 13
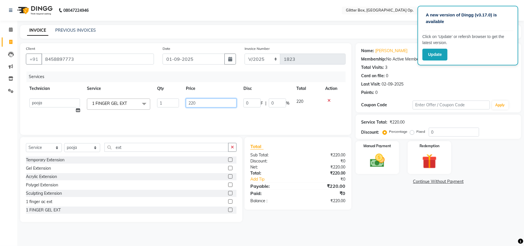
click at [209, 103] on input "220" at bounding box center [211, 102] width 51 height 9
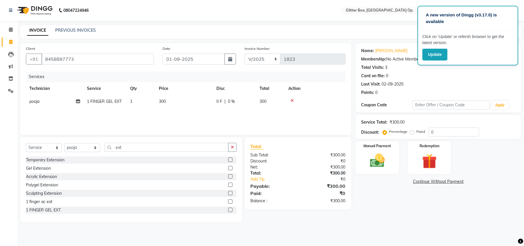
click at [200, 110] on div "Services Technician Service Qty Price Disc Total Action pooja 1 FINGER GEL EXT …" at bounding box center [186, 100] width 320 height 58
drag, startPoint x: 376, startPoint y: 151, endPoint x: 377, endPoint y: 158, distance: 6.6
click at [377, 152] on img at bounding box center [377, 161] width 25 height 18
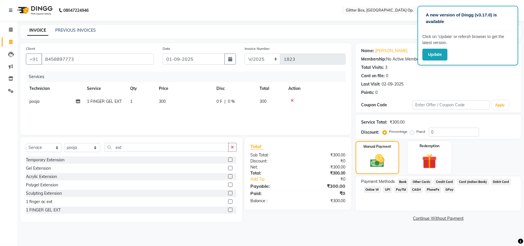
click at [386, 190] on span "UPI" at bounding box center [387, 189] width 9 height 7
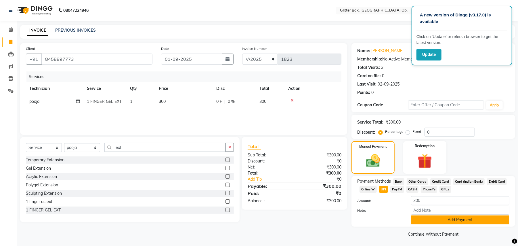
click at [464, 219] on button "Add Payment" at bounding box center [460, 219] width 98 height 9
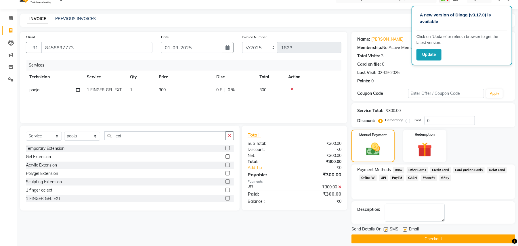
scroll to position [18, 0]
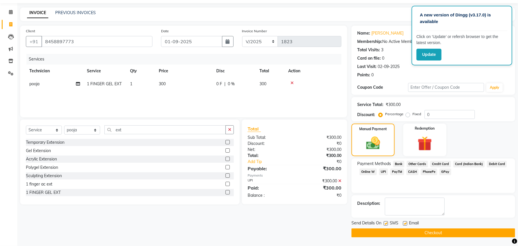
click at [447, 230] on button "Checkout" at bounding box center [433, 232] width 164 height 9
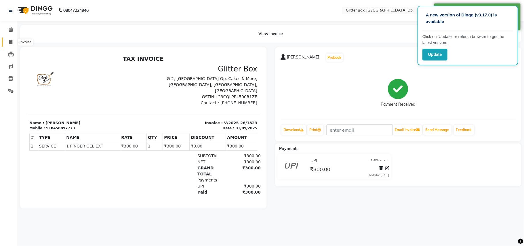
click at [11, 44] on icon at bounding box center [10, 42] width 3 height 4
